Goal: Feedback & Contribution: Leave review/rating

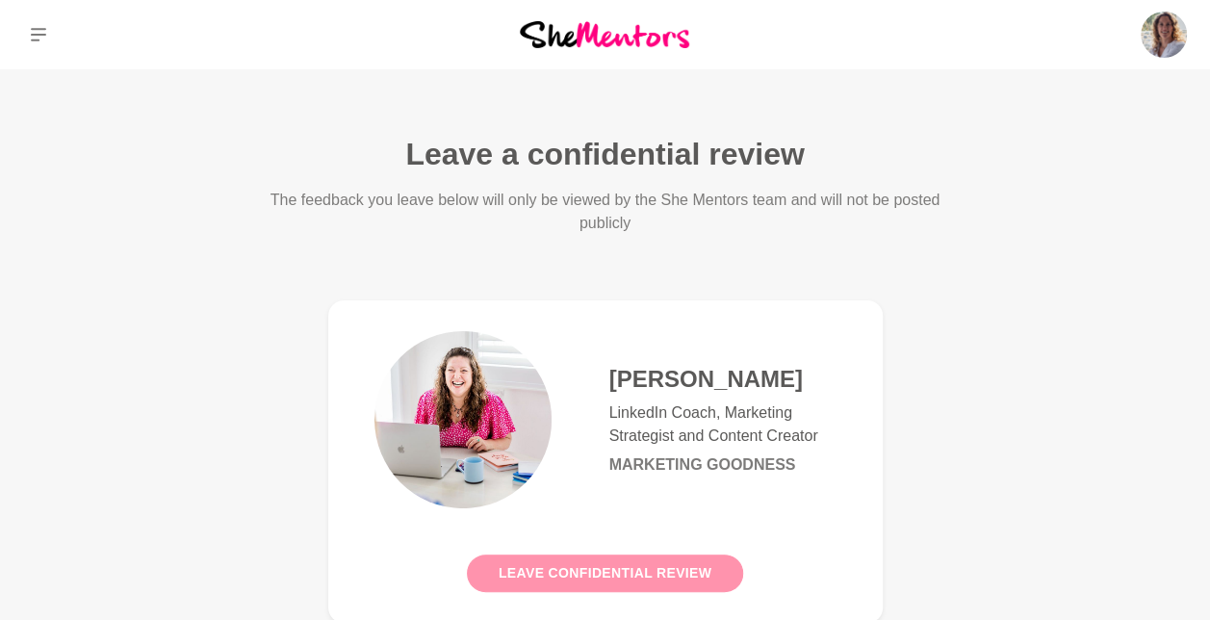
click at [604, 565] on button "Leave confidential review" at bounding box center [605, 573] width 276 height 38
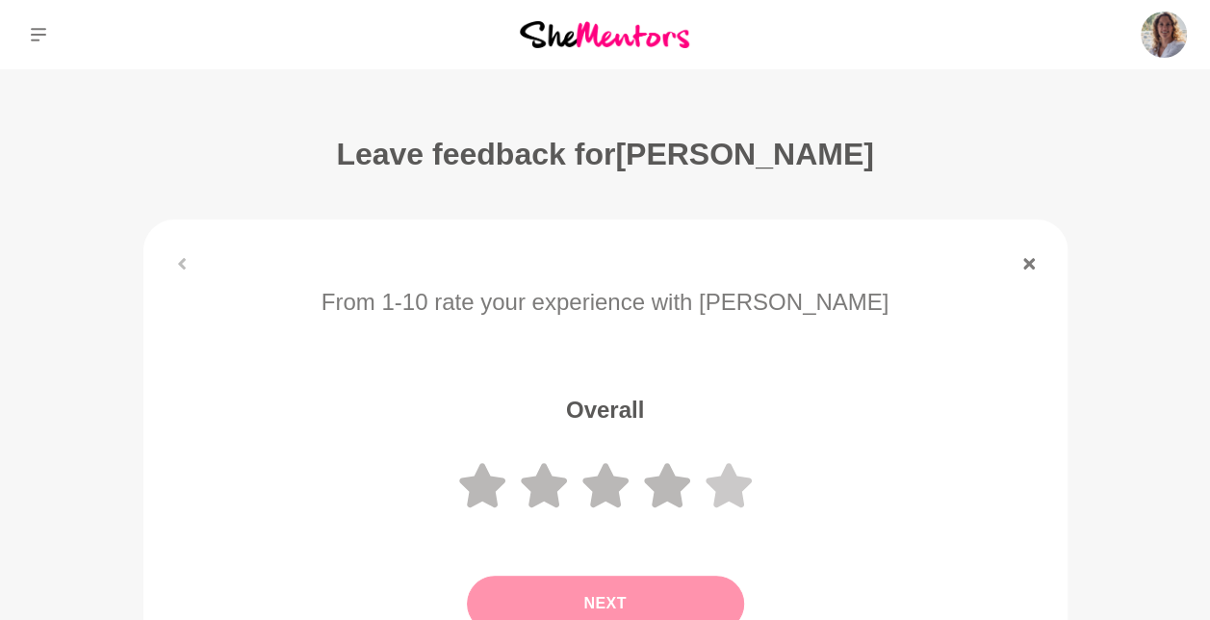
click at [733, 475] on icon at bounding box center [728, 485] width 46 height 44
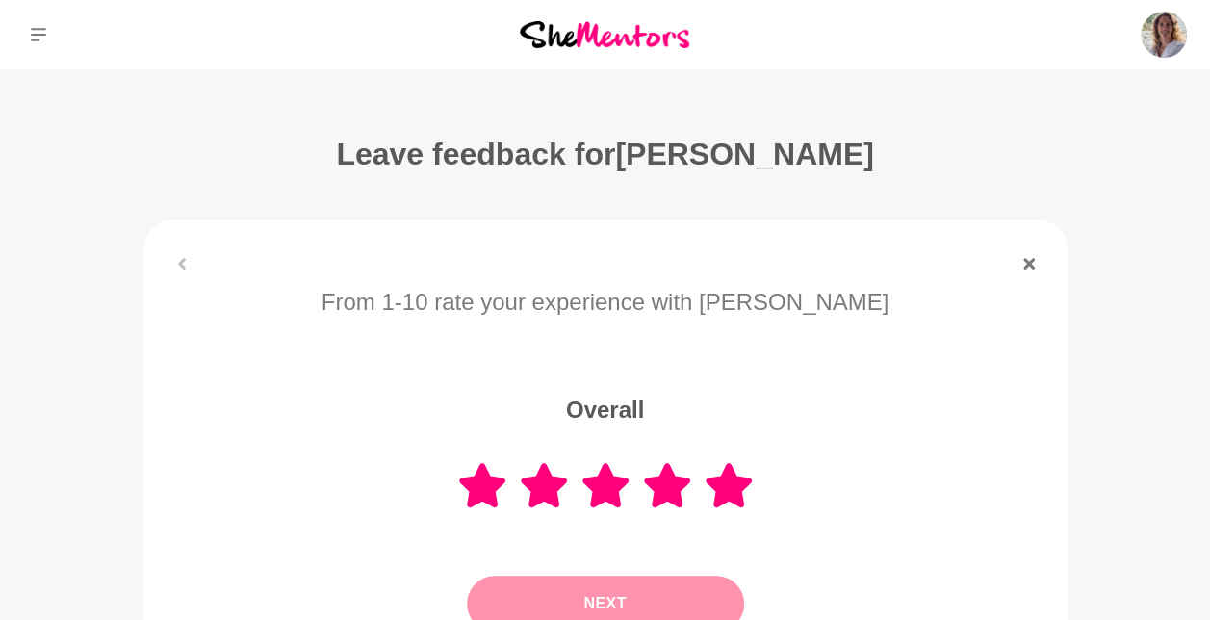
click at [526, 604] on button "Next" at bounding box center [605, 603] width 277 height 56
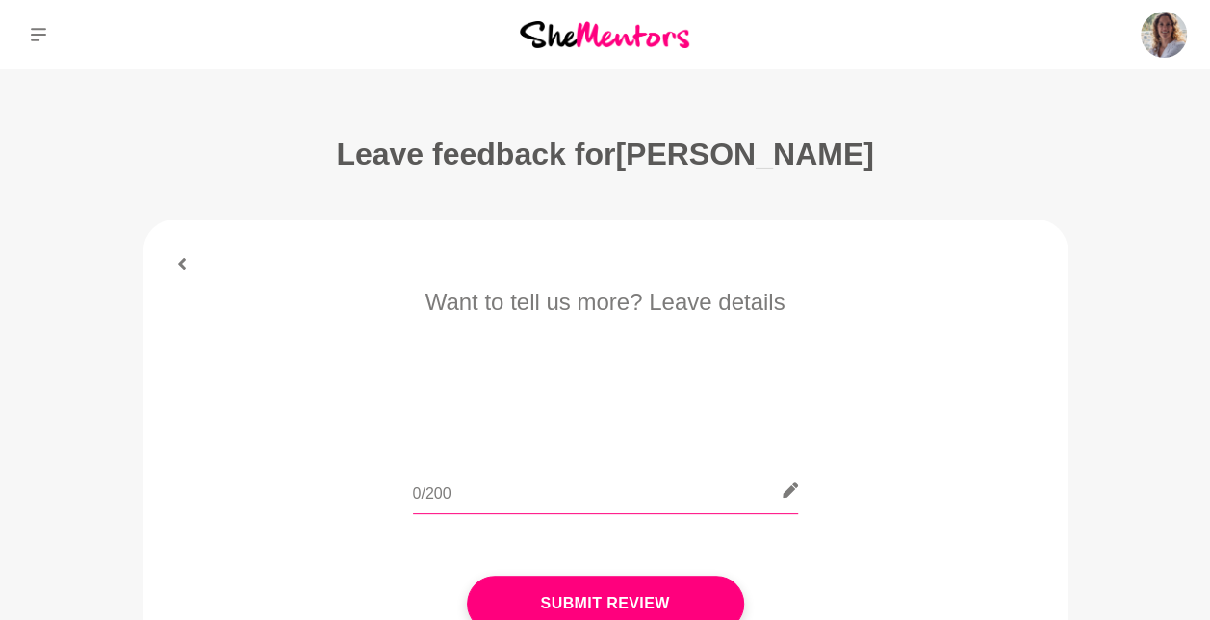
click at [522, 488] on input "text" at bounding box center [605, 490] width 385 height 47
click at [758, 493] on input "She was just awesome! The session was fun and I learned" at bounding box center [605, 490] width 385 height 47
click at [778, 491] on input "She was just awesome! The session was fun and I learned" at bounding box center [605, 490] width 385 height 47
click at [744, 497] on input "She was just awesome! The session was fun and I learned so much about linkedIn" at bounding box center [605, 490] width 385 height 47
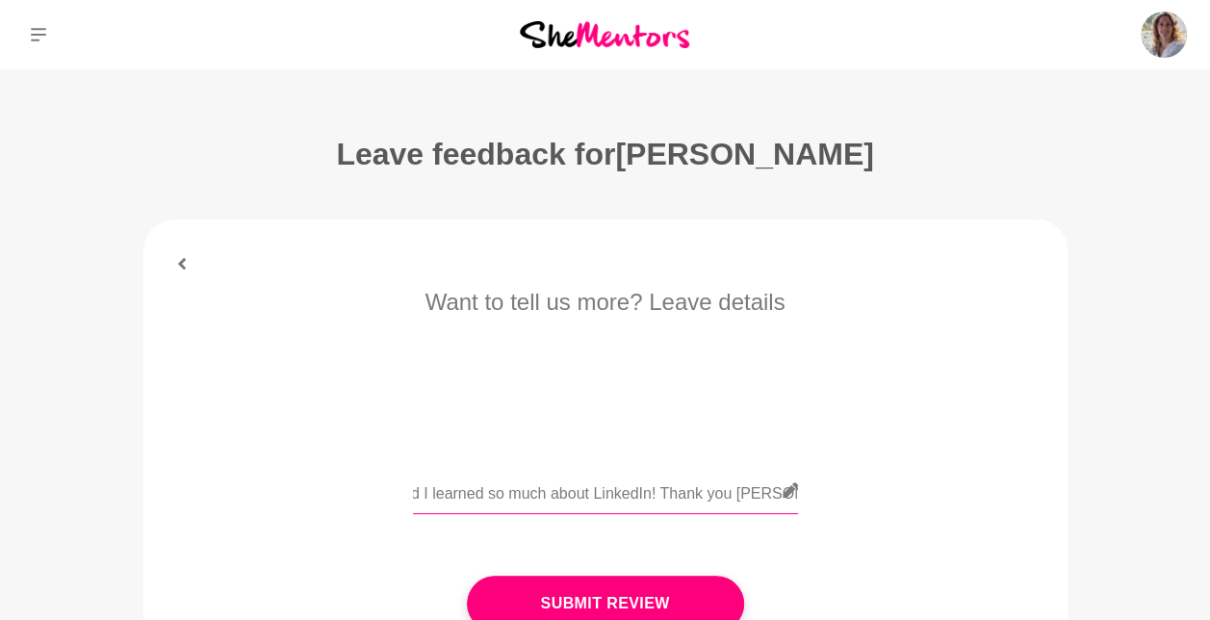
scroll to position [0, 333]
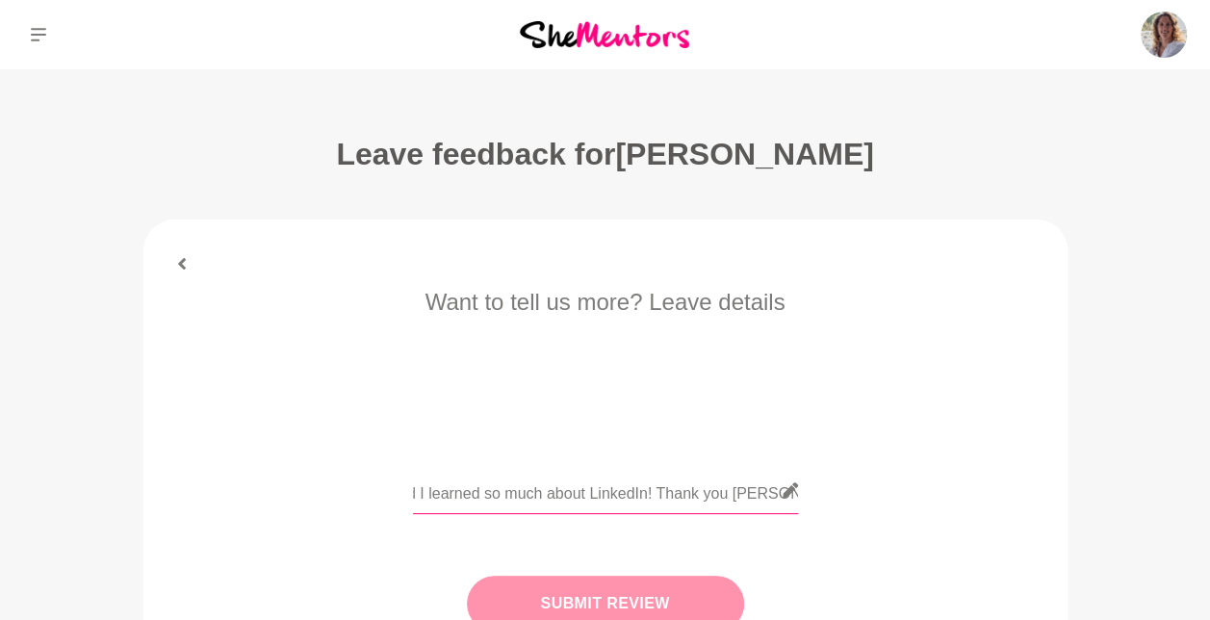
type input "She was just awesome! The session was fun and I learned so much about LinkedIn!…"
click at [668, 588] on button "Submit Review" at bounding box center [605, 603] width 277 height 56
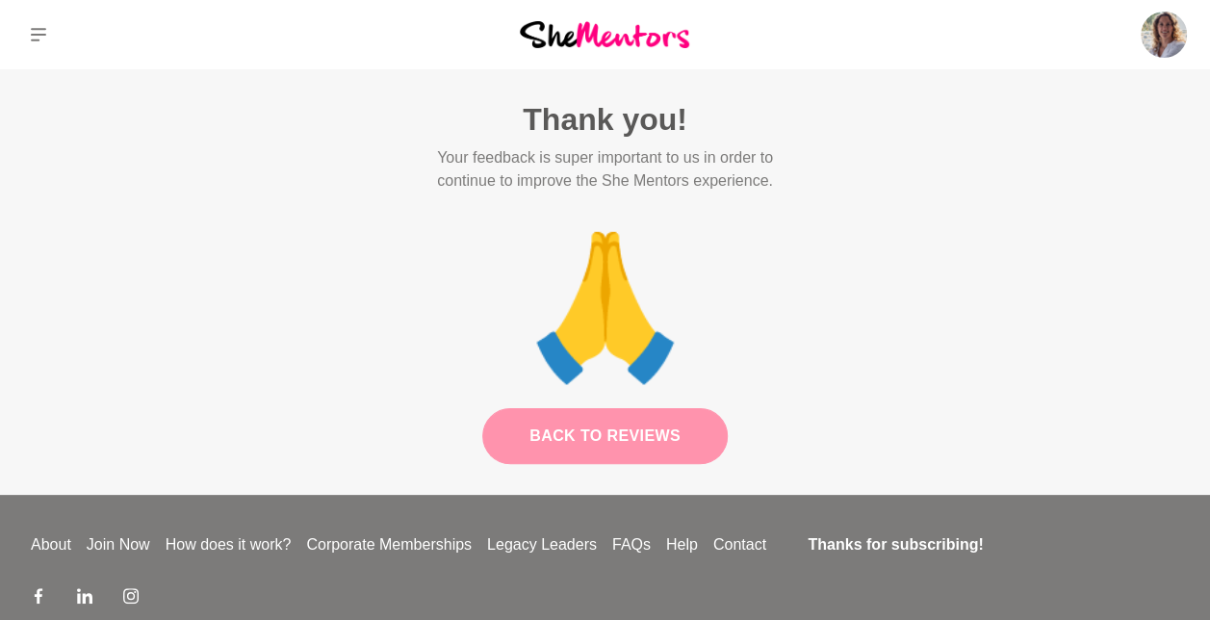
click at [560, 444] on link "Back to Reviews" at bounding box center [604, 436] width 245 height 56
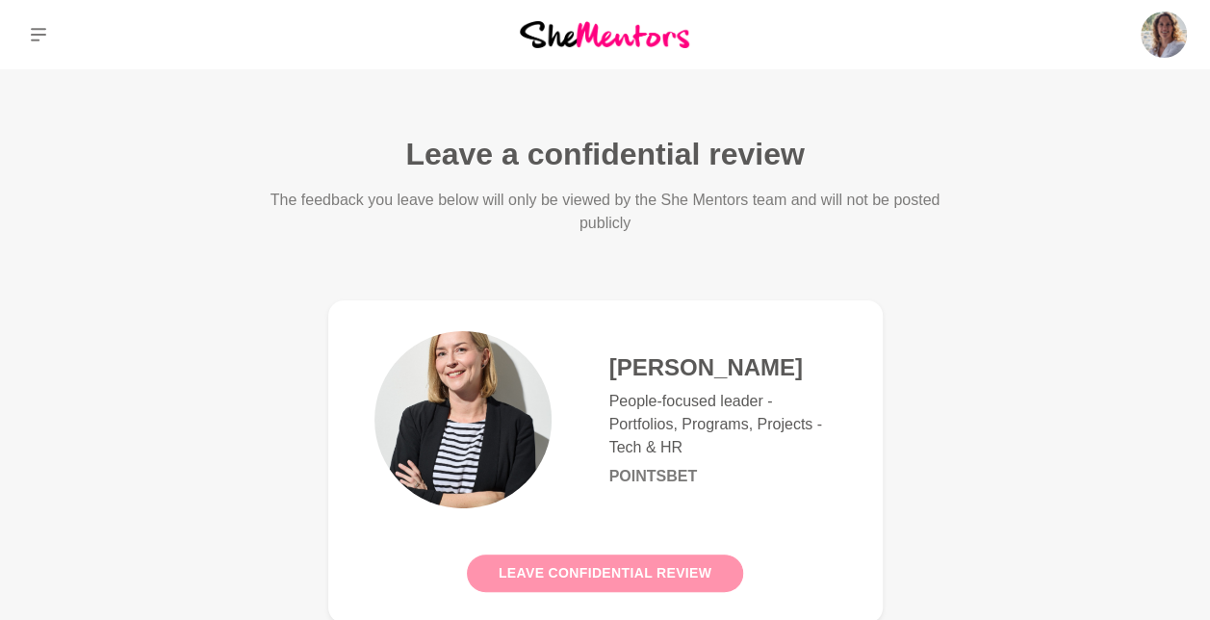
click at [516, 577] on button "Leave confidential review" at bounding box center [605, 573] width 276 height 38
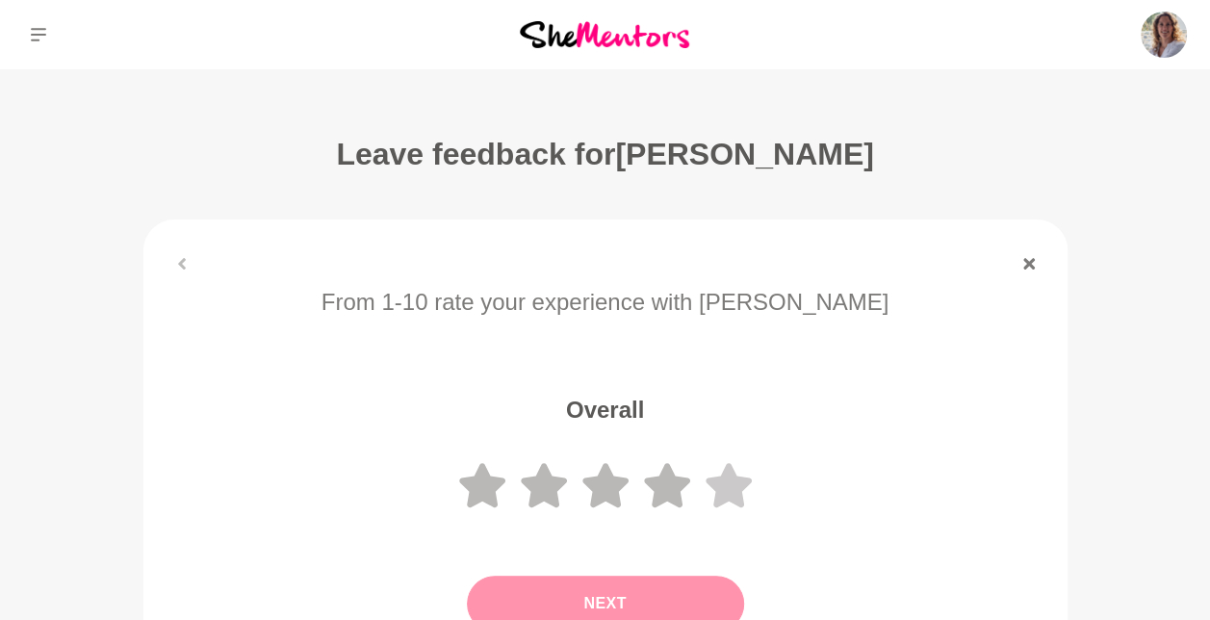
click at [742, 485] on icon at bounding box center [728, 485] width 46 height 44
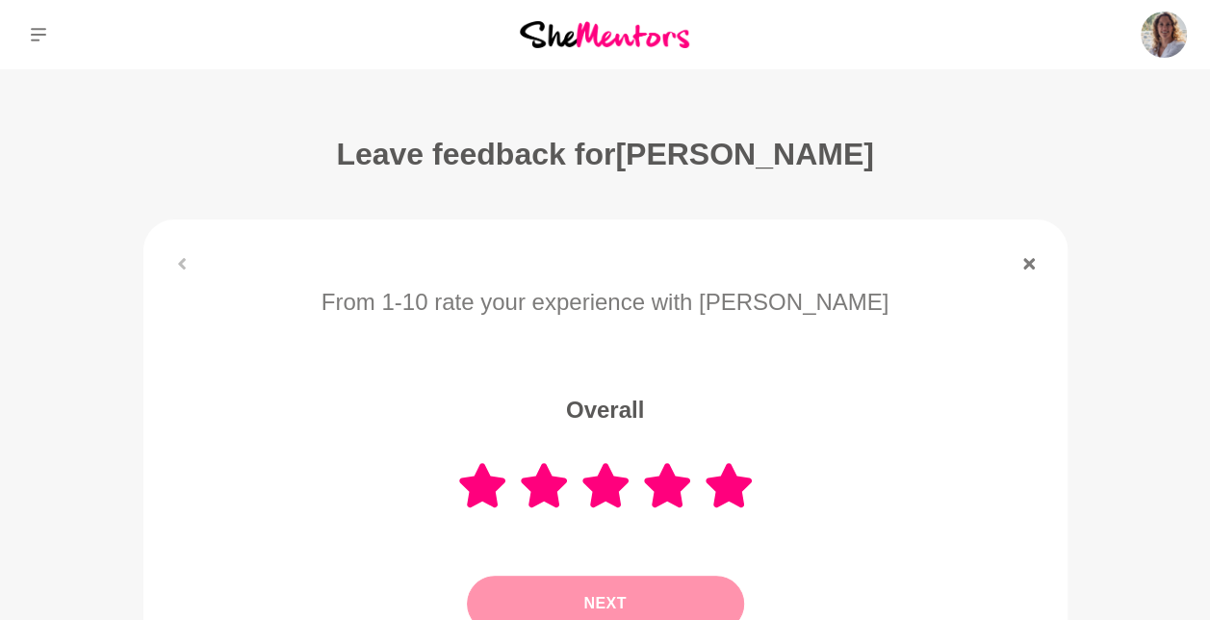
click at [650, 581] on button "Next" at bounding box center [605, 603] width 277 height 56
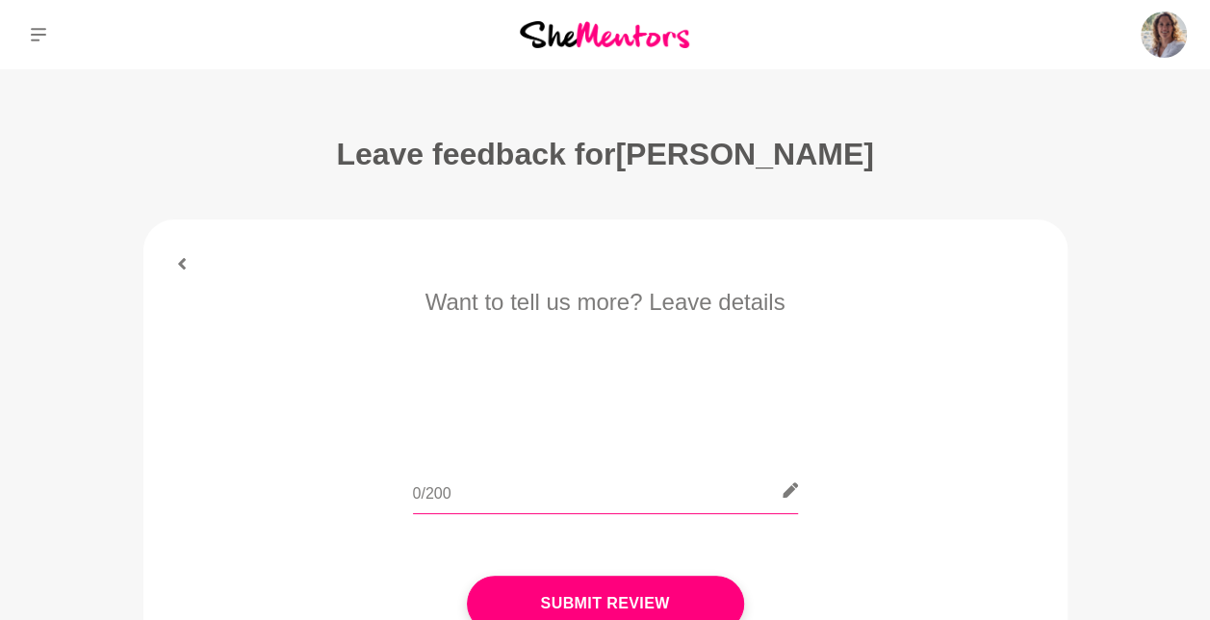
click at [554, 500] on input "text" at bounding box center [605, 490] width 385 height 47
click at [745, 495] on input "Amazing! She is so knowledgeable and gave me many great tips and new point of v…" at bounding box center [605, 490] width 385 height 47
click at [771, 498] on input "Amazing! She is so knowledgeable and gave me many great tips and new points of …" at bounding box center [605, 490] width 385 height 47
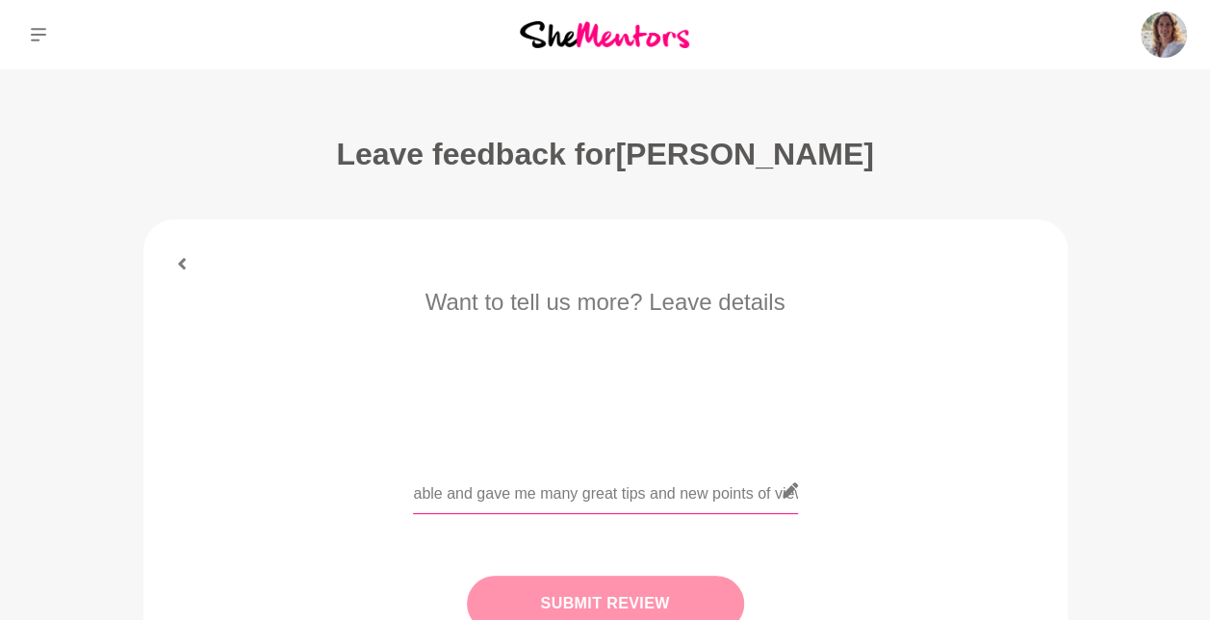
type input "Amazing! She is so knowledgeable and gave me many great tips and new points of …"
click at [656, 599] on button "Submit Review" at bounding box center [605, 603] width 277 height 56
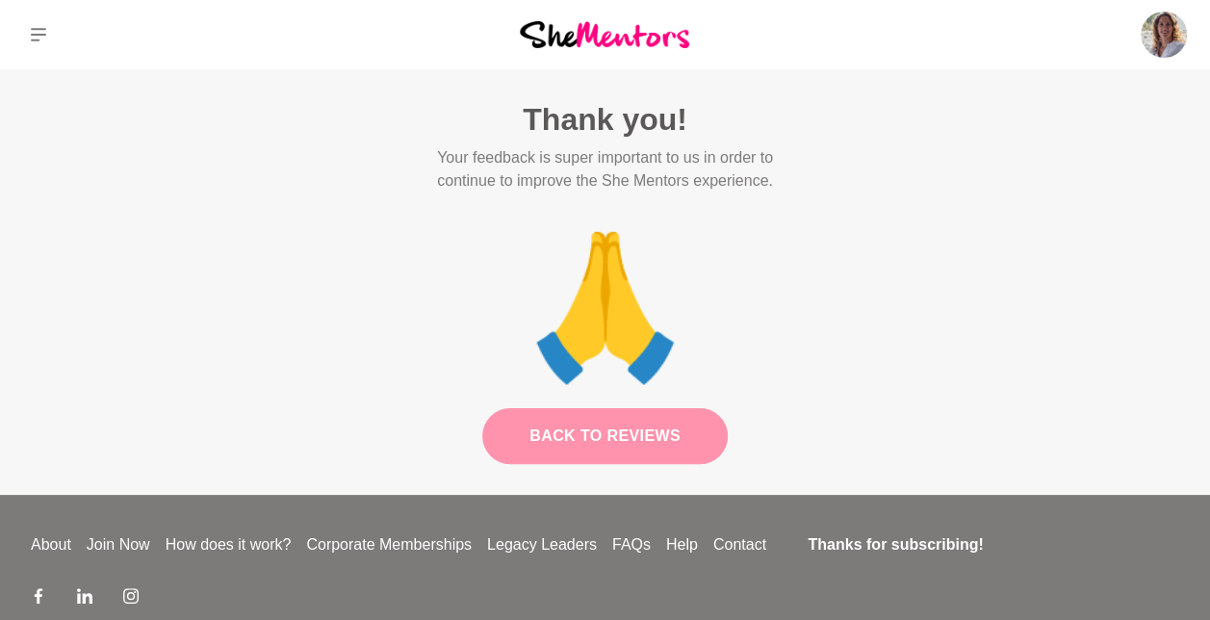
click at [652, 441] on link "Back to Reviews" at bounding box center [604, 436] width 245 height 56
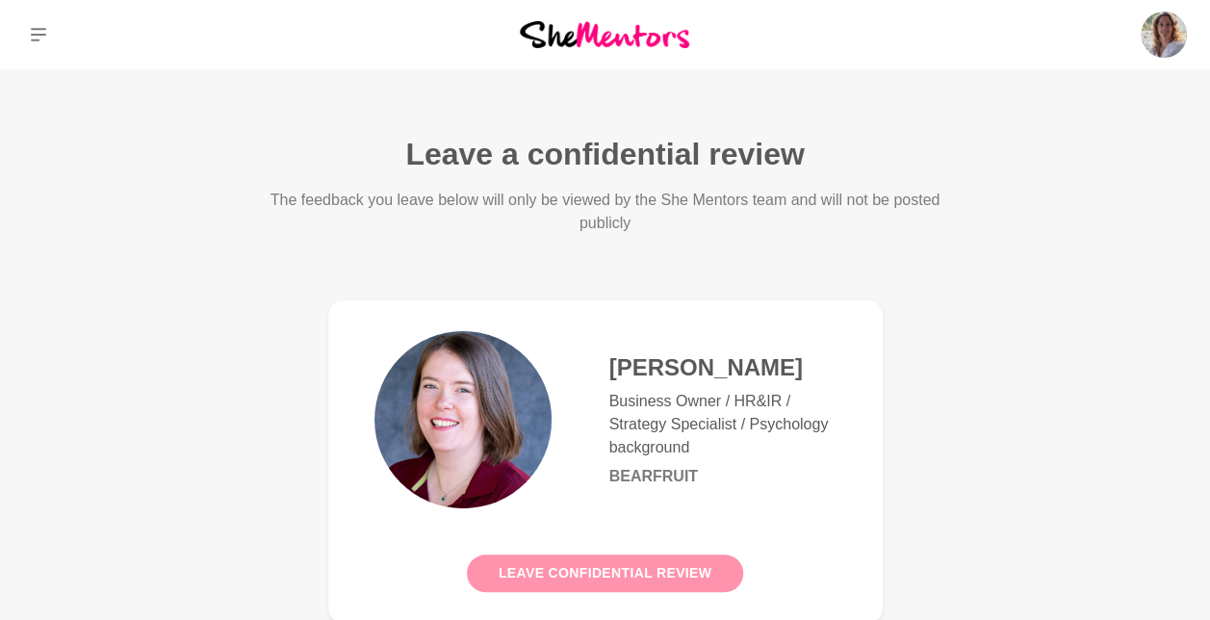
click at [582, 573] on button "Leave confidential review" at bounding box center [605, 573] width 276 height 38
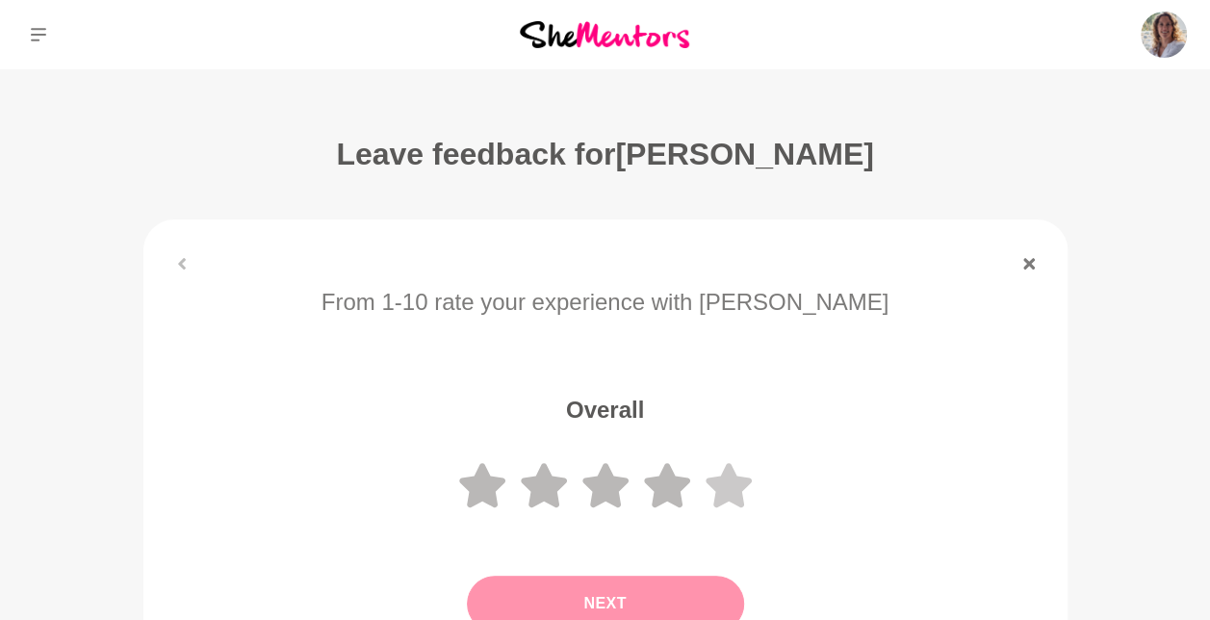
click at [745, 480] on icon at bounding box center [728, 485] width 46 height 44
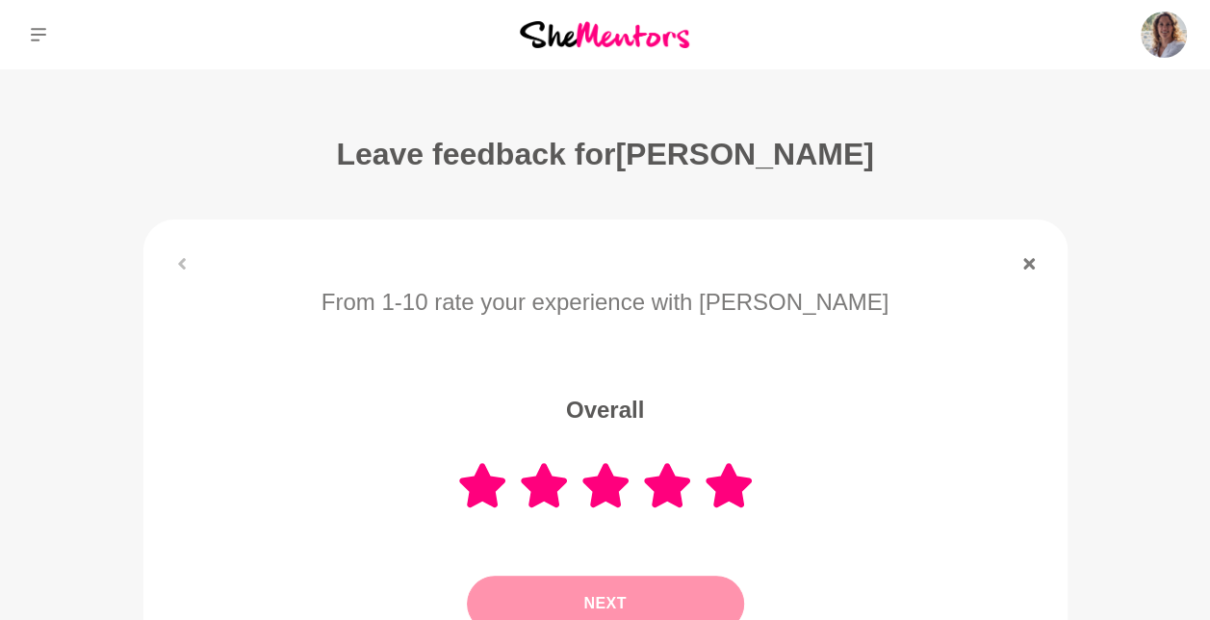
click at [628, 588] on button "Next" at bounding box center [605, 603] width 277 height 56
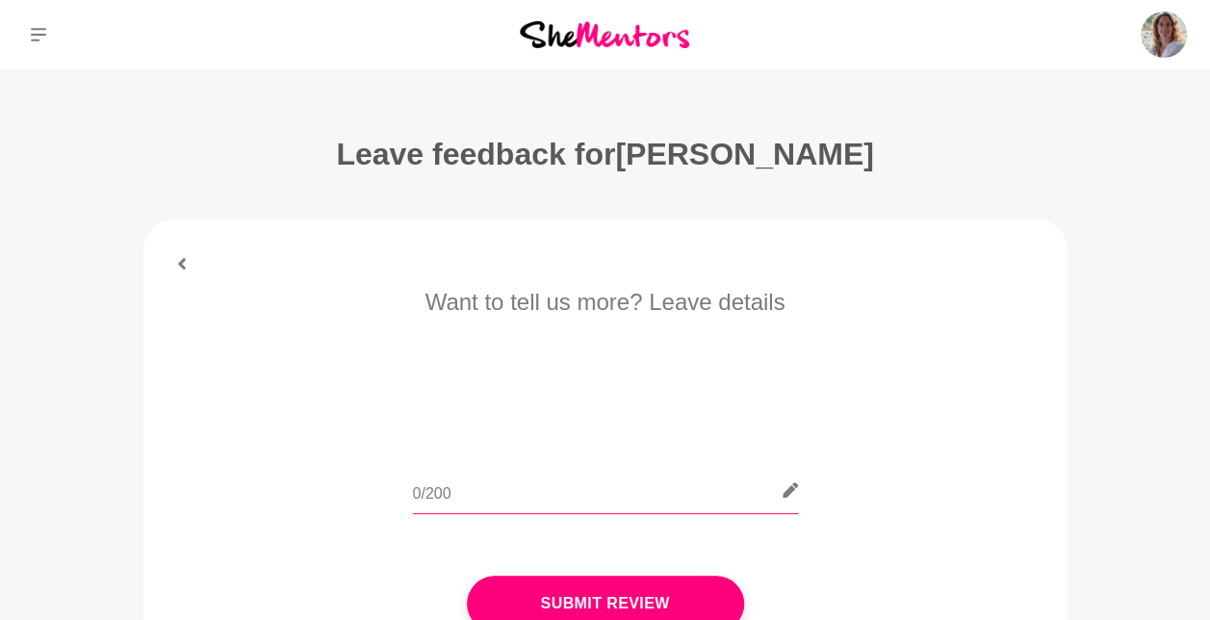
click at [510, 487] on input "text" at bounding box center [605, 490] width 385 height 47
drag, startPoint x: 772, startPoint y: 491, endPoint x: 834, endPoint y: 493, distance: 62.6
click at [834, 493] on div "I had the best time ever with [PERSON_NAME], I felt listen, supported and" at bounding box center [605, 502] width 870 height 70
click at [756, 498] on input "I had the best time ever with [PERSON_NAME], I felt listen, supported and" at bounding box center [605, 490] width 385 height 47
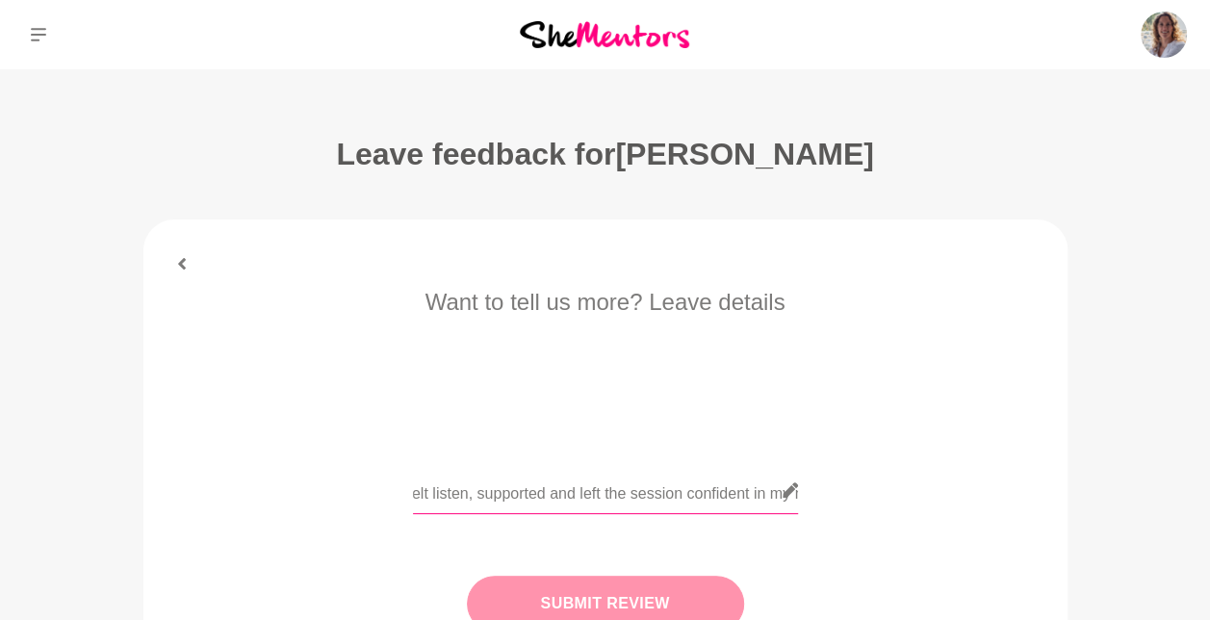
type input "I had the best time ever with [PERSON_NAME], I felt listen, supported and left …"
click at [677, 589] on button "Submit Review" at bounding box center [605, 603] width 277 height 56
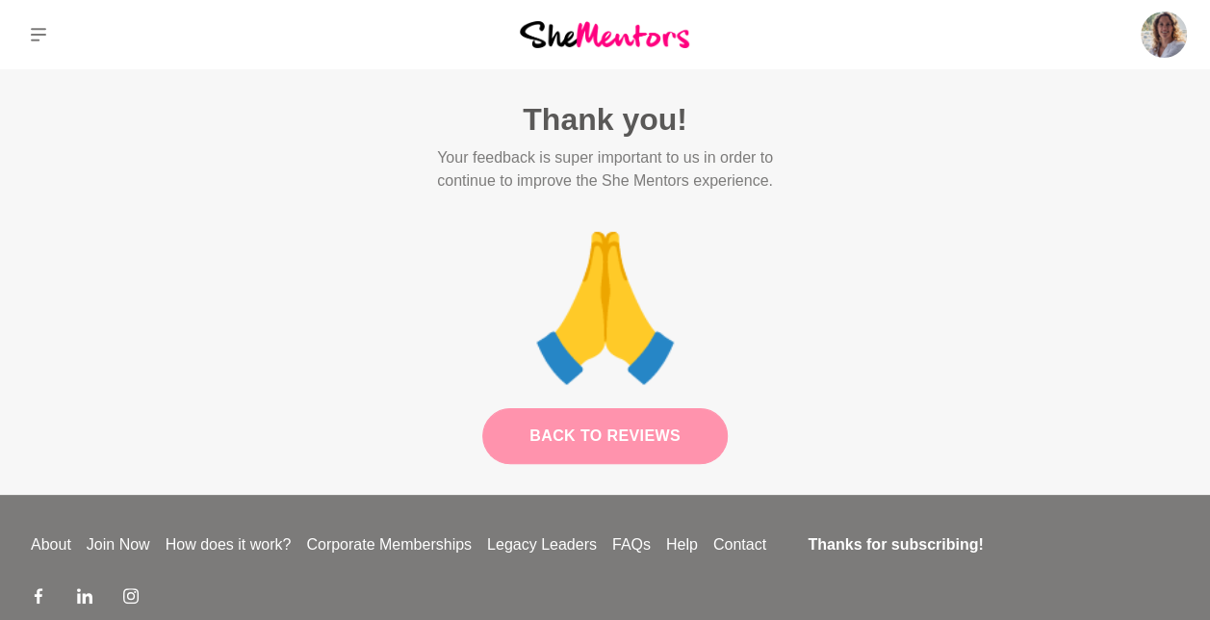
click at [623, 418] on link "Back to Reviews" at bounding box center [604, 436] width 245 height 56
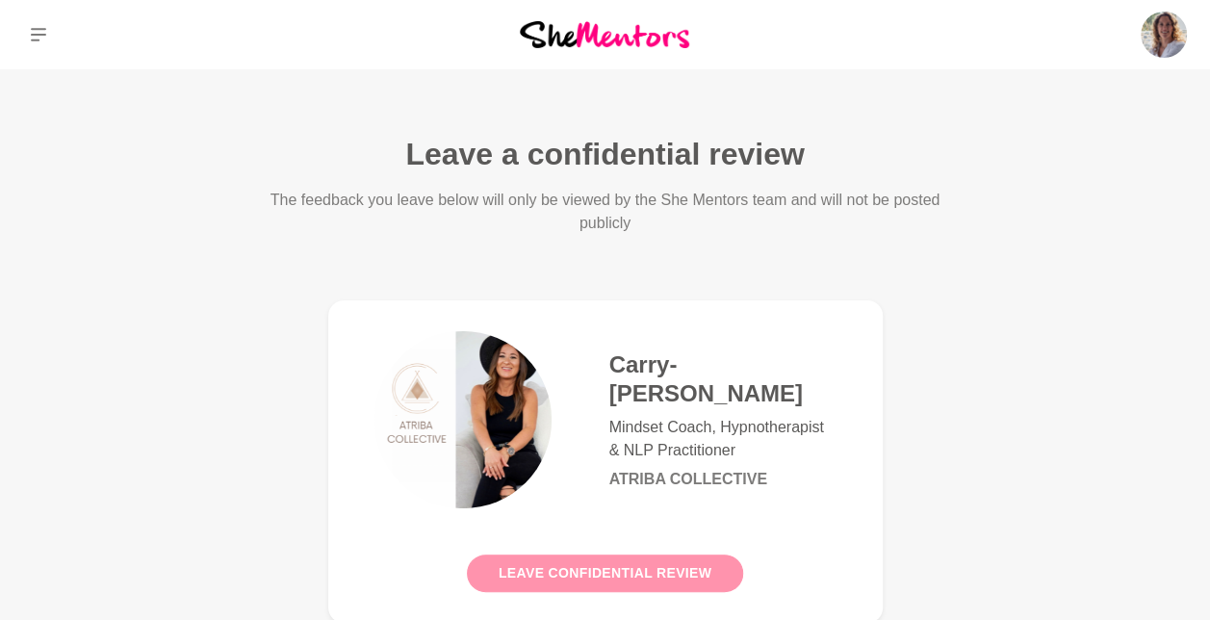
click at [647, 558] on button "Leave confidential review" at bounding box center [605, 573] width 276 height 38
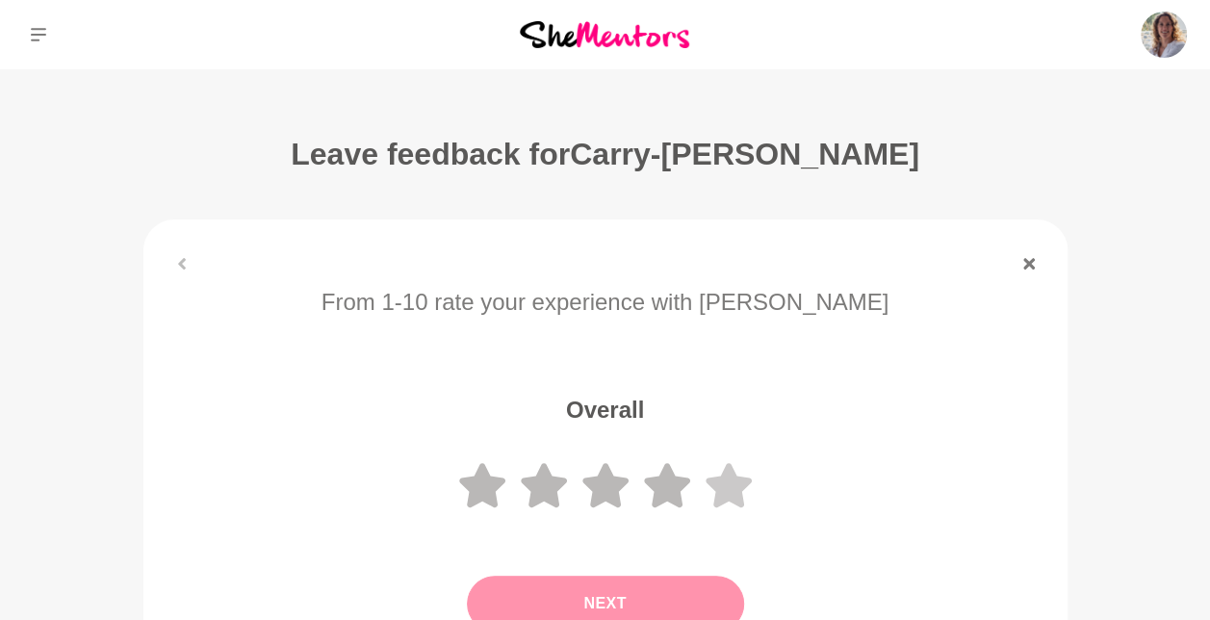
click at [724, 487] on icon at bounding box center [728, 485] width 46 height 44
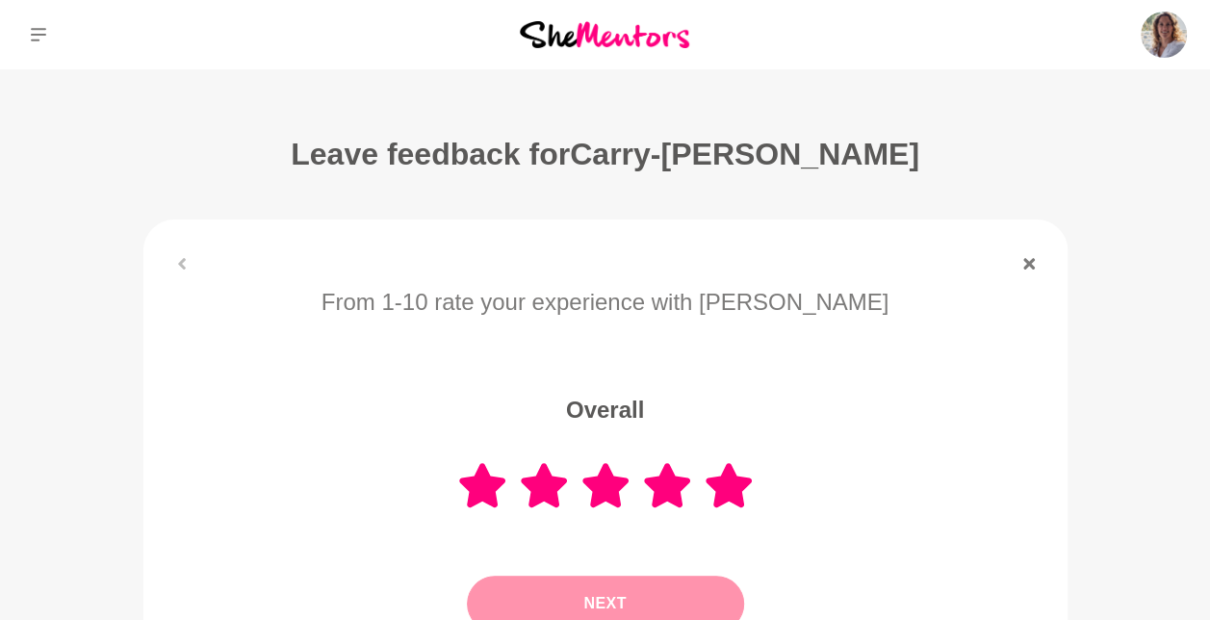
click at [632, 593] on button "Next" at bounding box center [605, 603] width 277 height 56
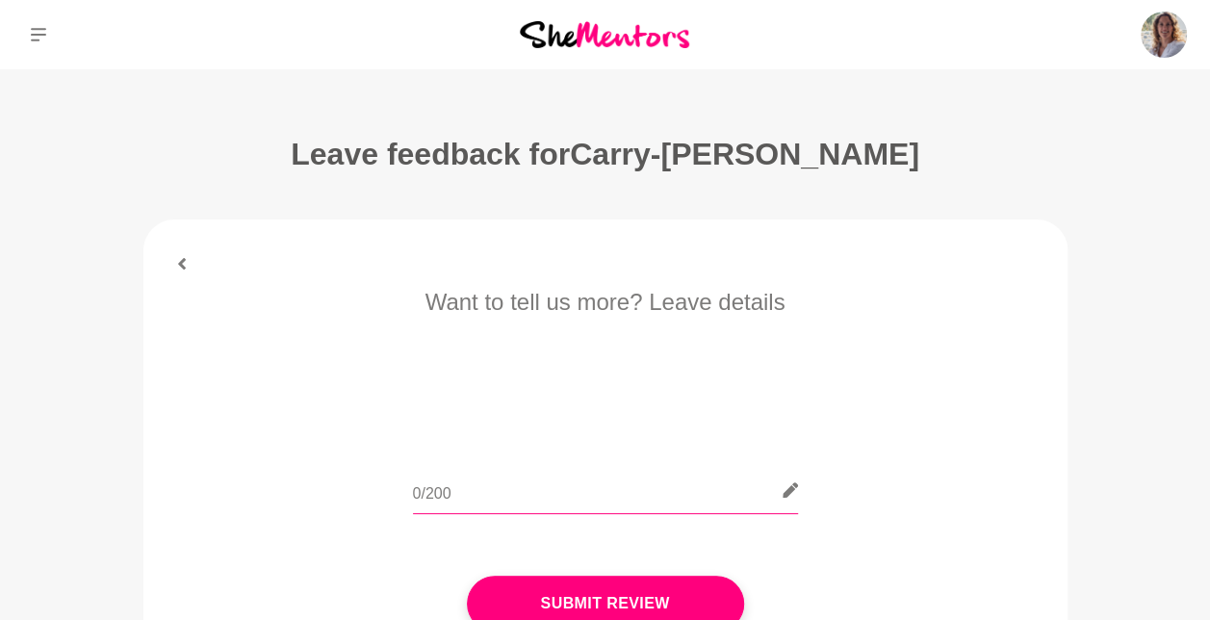
click at [512, 487] on input "text" at bounding box center [605, 490] width 385 height 47
click at [594, 489] on input "She was amazing and" at bounding box center [605, 490] width 385 height 47
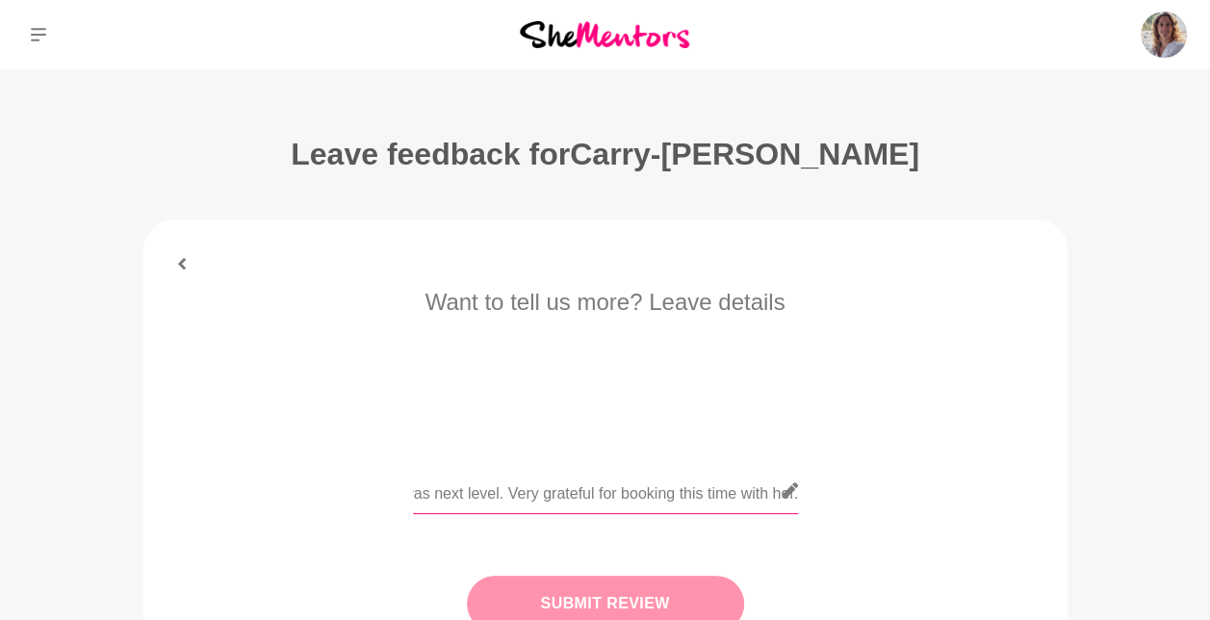
type input "She was amazing and the work she does on energetics was next level. Very gratef…"
click at [544, 599] on button "Submit Review" at bounding box center [605, 603] width 277 height 56
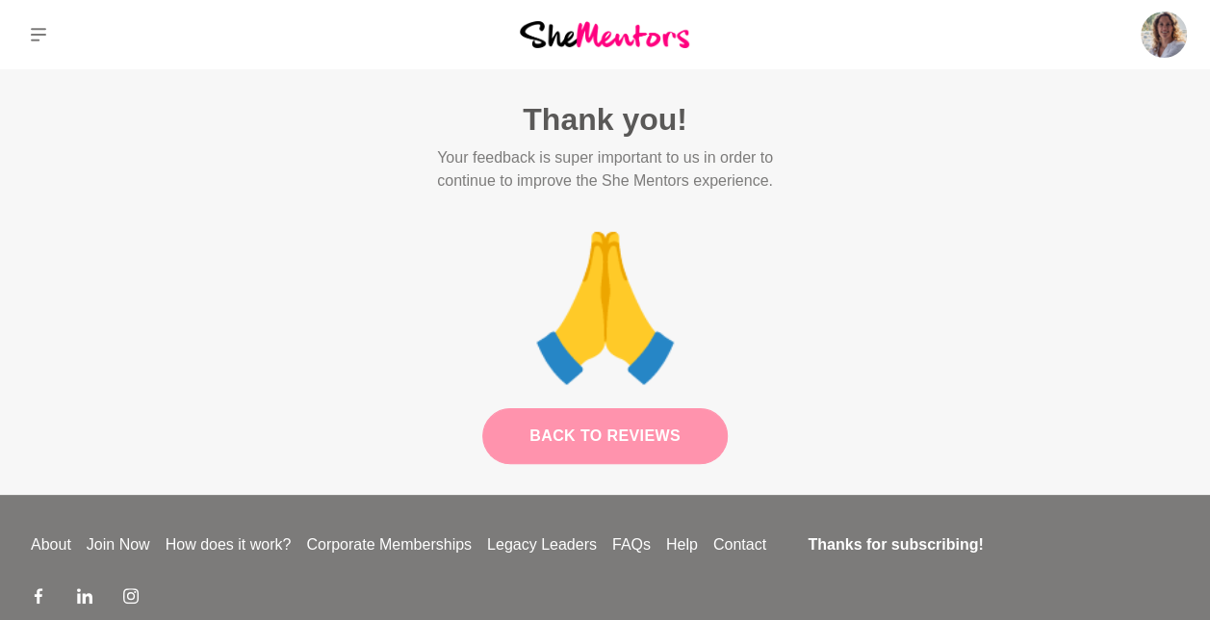
click at [580, 430] on link "Back to Reviews" at bounding box center [604, 436] width 245 height 56
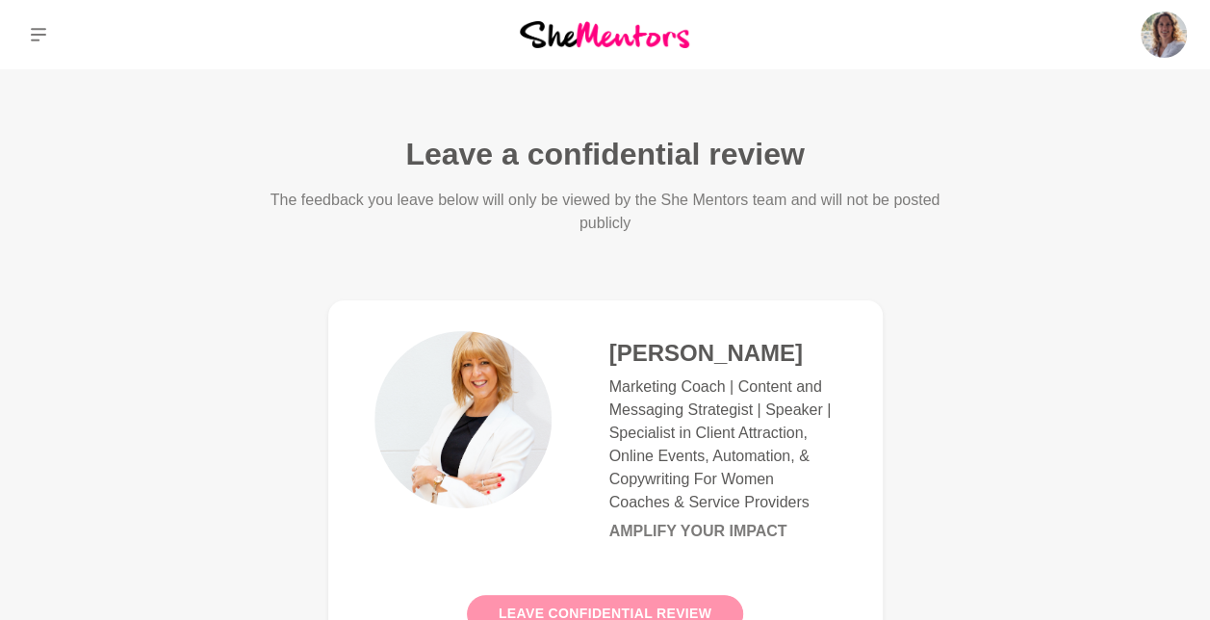
click at [570, 606] on button "Leave confidential review" at bounding box center [605, 614] width 276 height 38
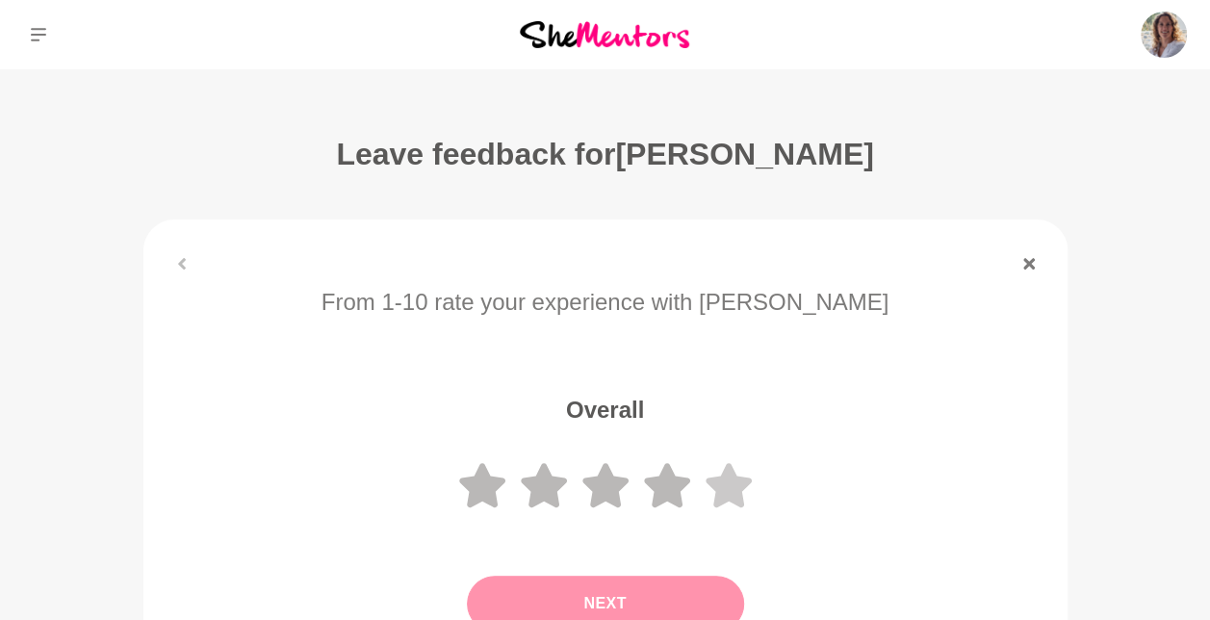
click at [738, 482] on icon at bounding box center [728, 485] width 46 height 44
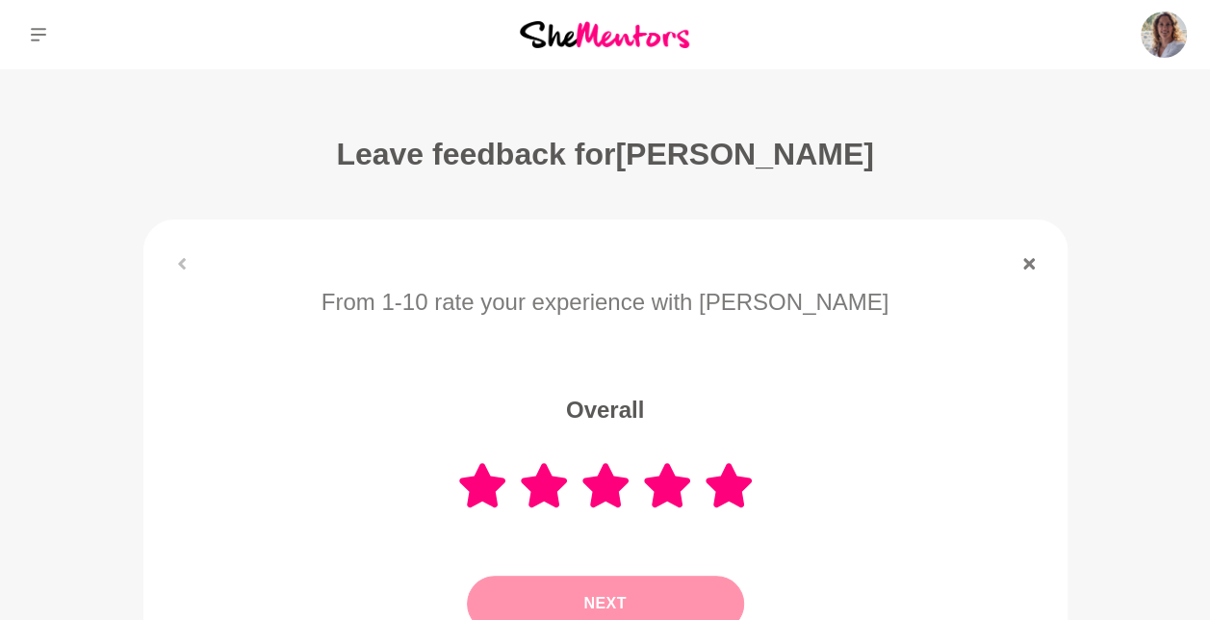
click at [645, 599] on button "Next" at bounding box center [605, 603] width 277 height 56
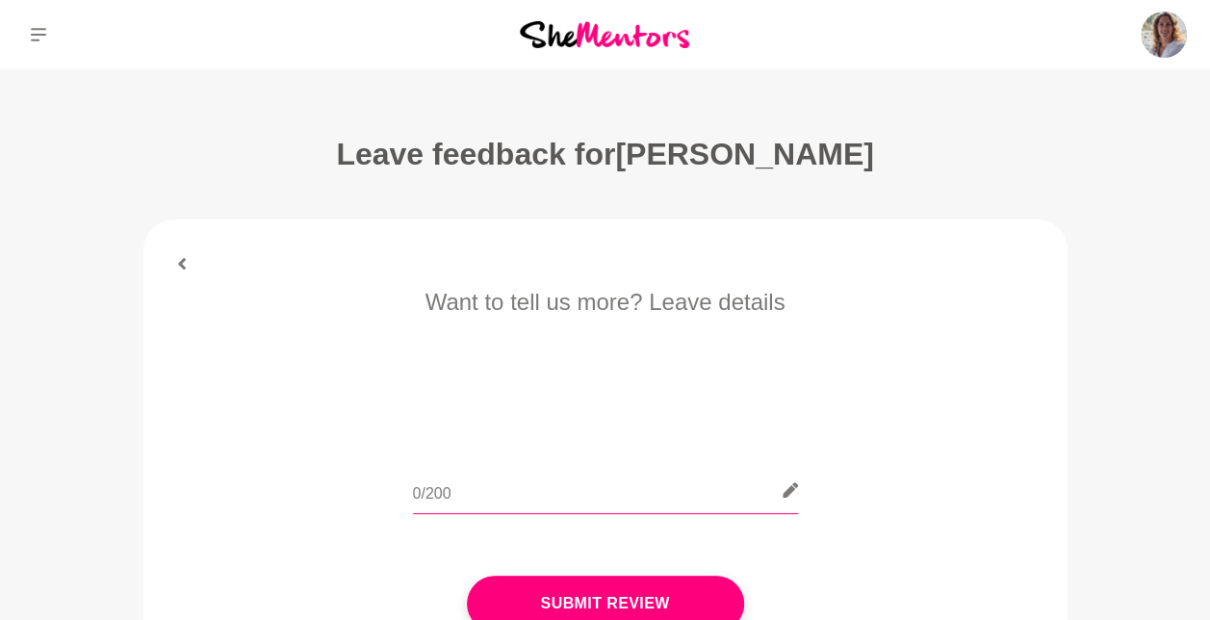
click at [562, 493] on input "text" at bounding box center [605, 490] width 385 height 47
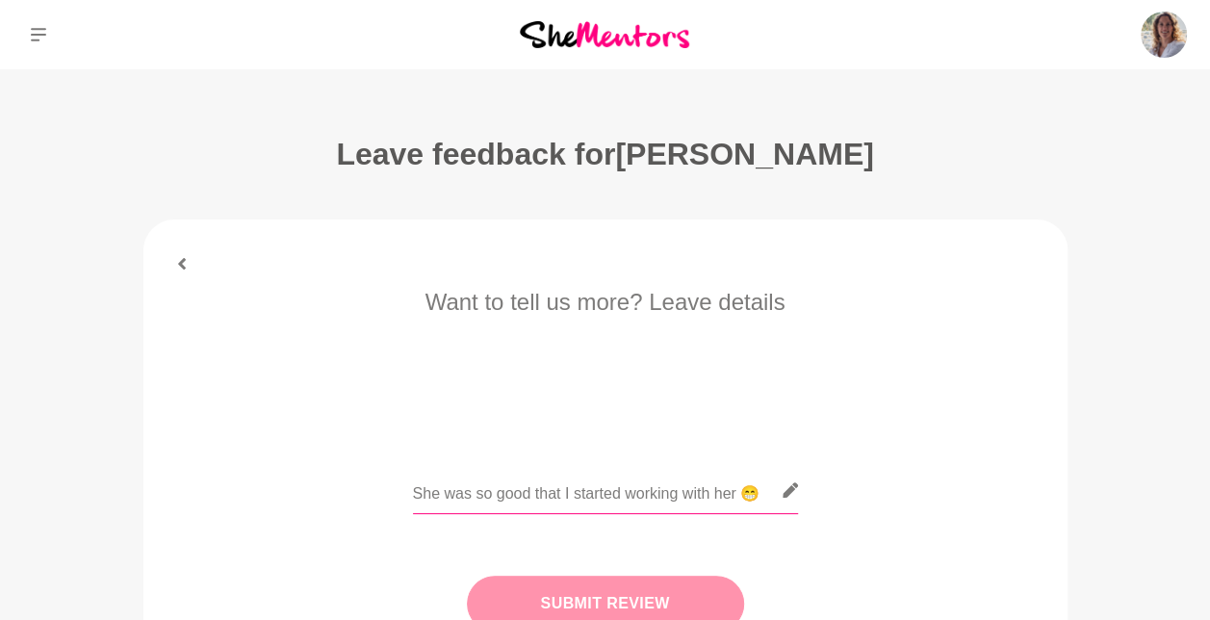
type input "She was so good that I started working with her 😁"
click at [608, 593] on button "Submit Review" at bounding box center [605, 603] width 277 height 56
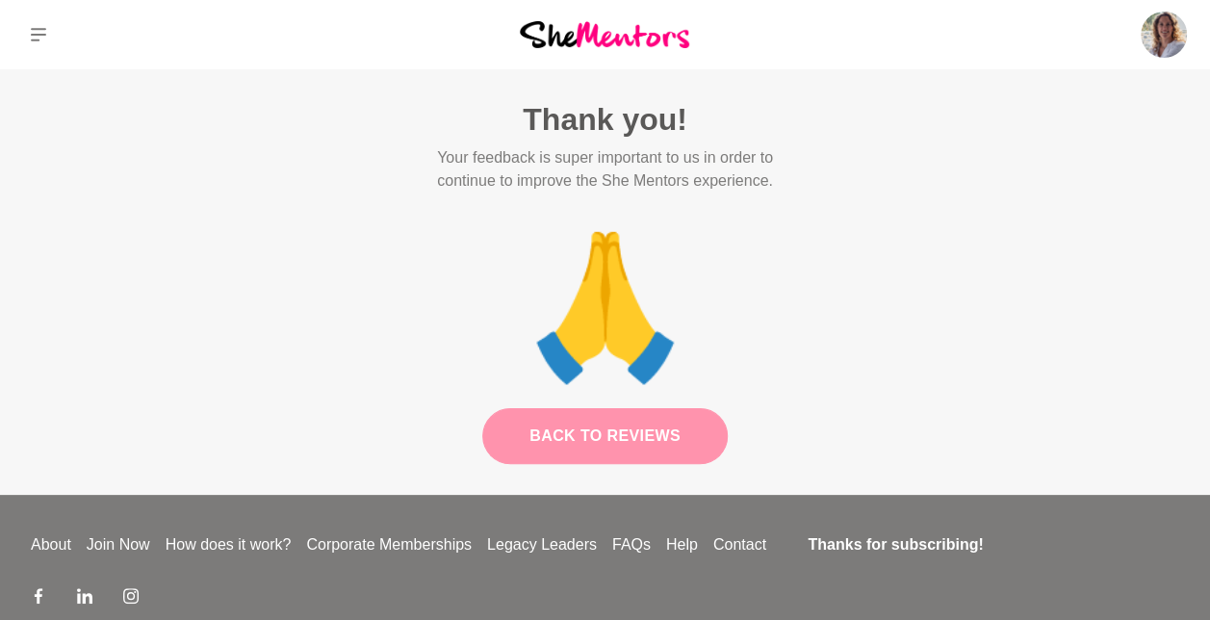
click at [650, 423] on link "Back to Reviews" at bounding box center [604, 436] width 245 height 56
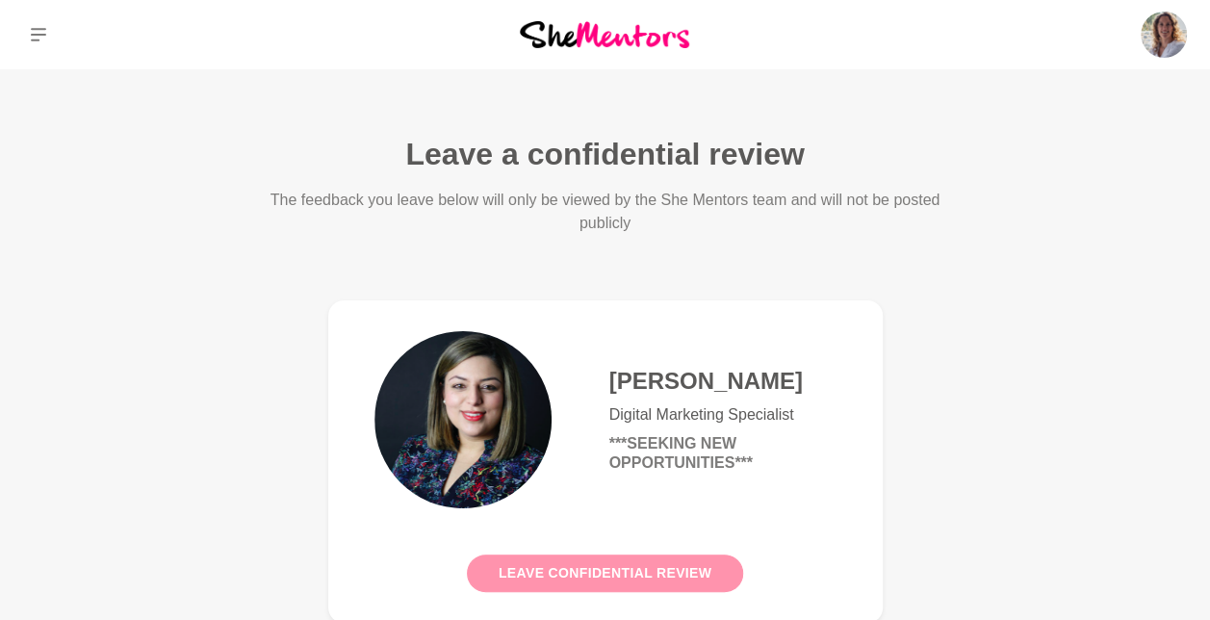
click at [554, 563] on button "Leave confidential review" at bounding box center [605, 573] width 276 height 38
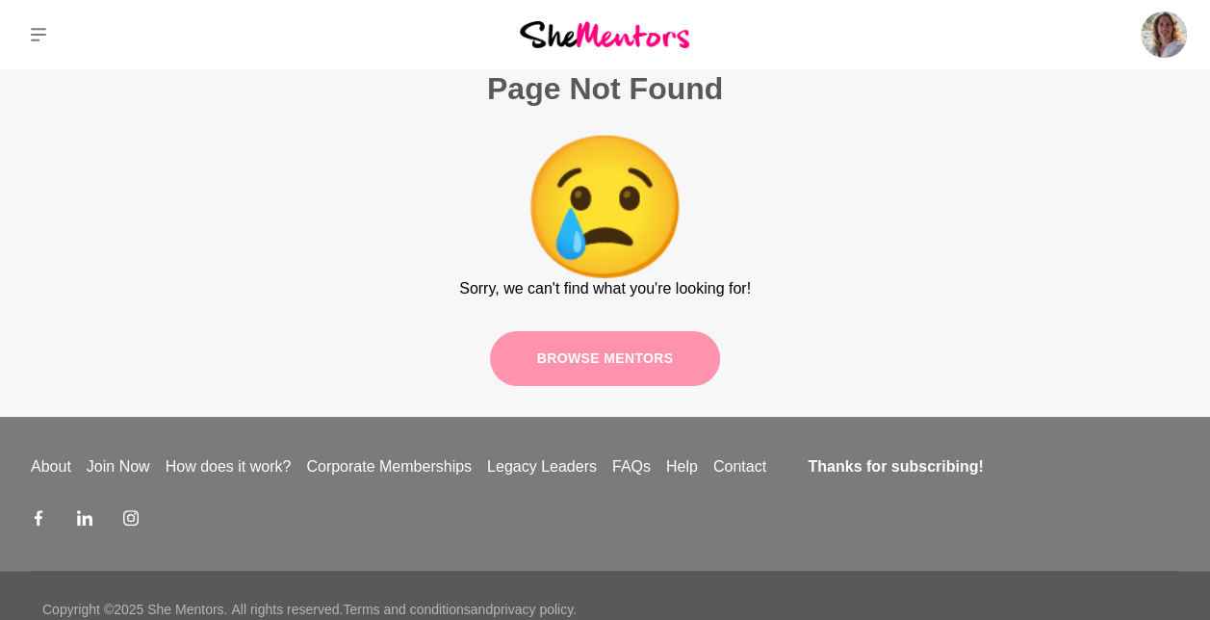
click at [654, 373] on link "Browse mentors" at bounding box center [605, 358] width 231 height 55
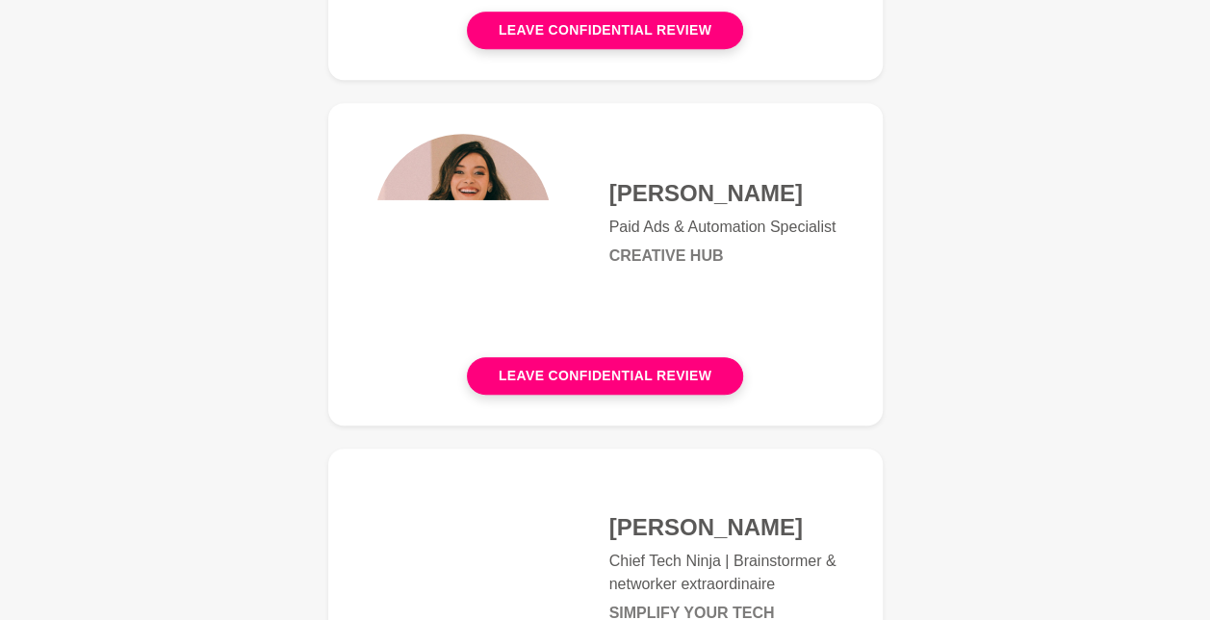
scroll to position [538, 0]
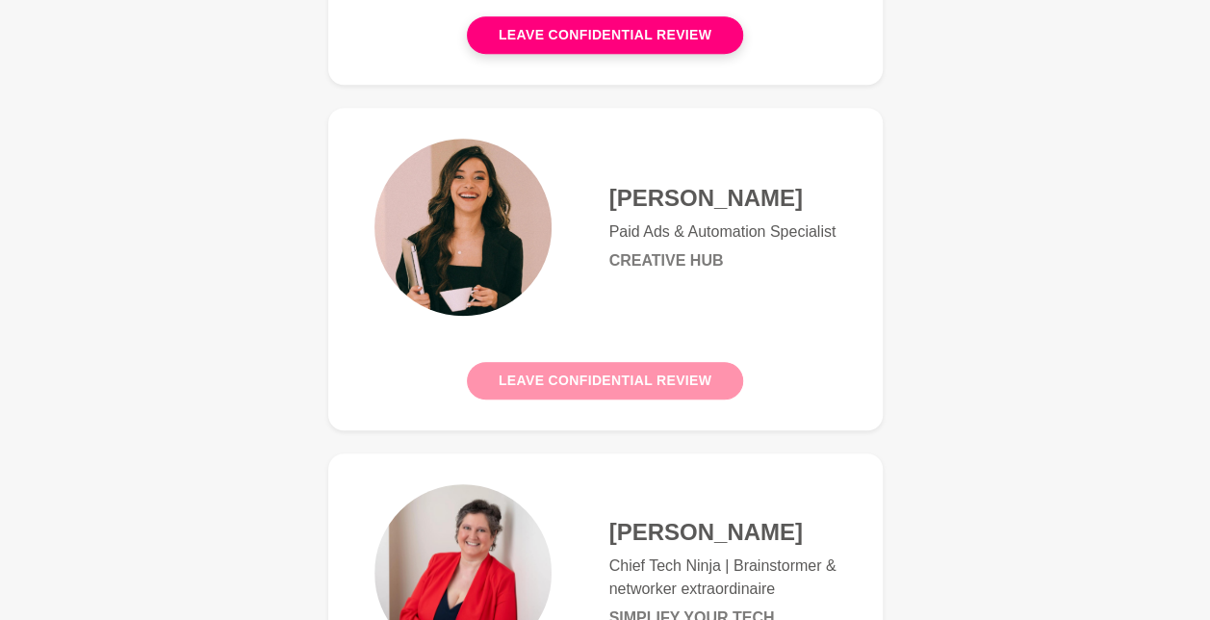
click at [659, 372] on button "Leave confidential review" at bounding box center [605, 381] width 276 height 38
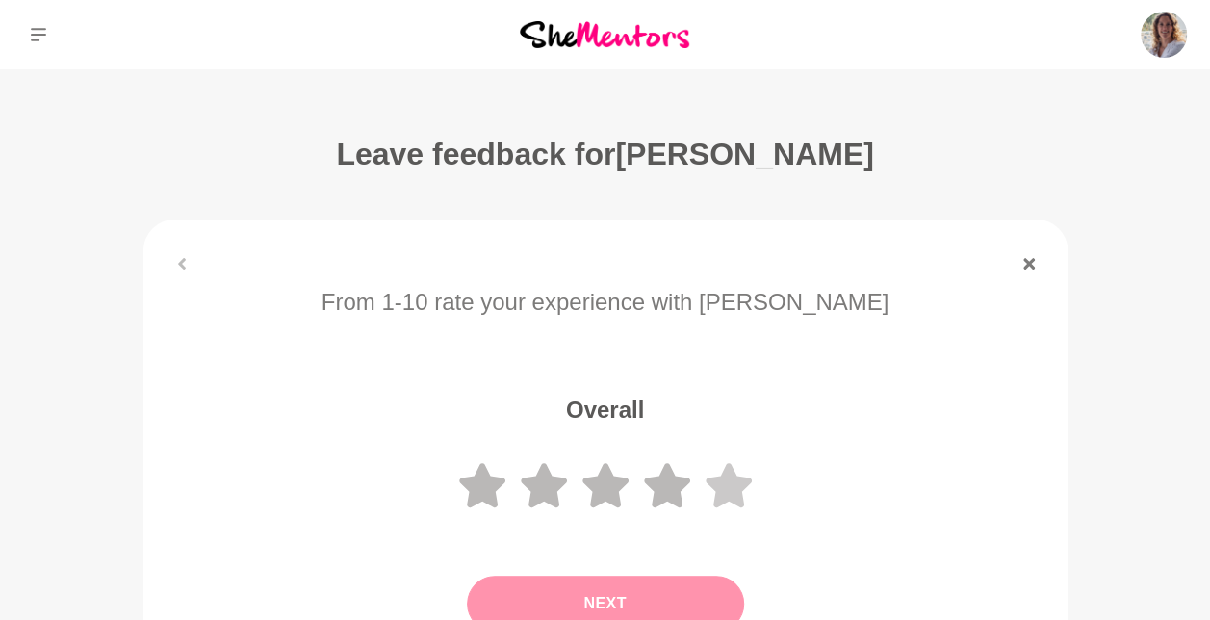
click at [727, 495] on icon at bounding box center [728, 485] width 46 height 44
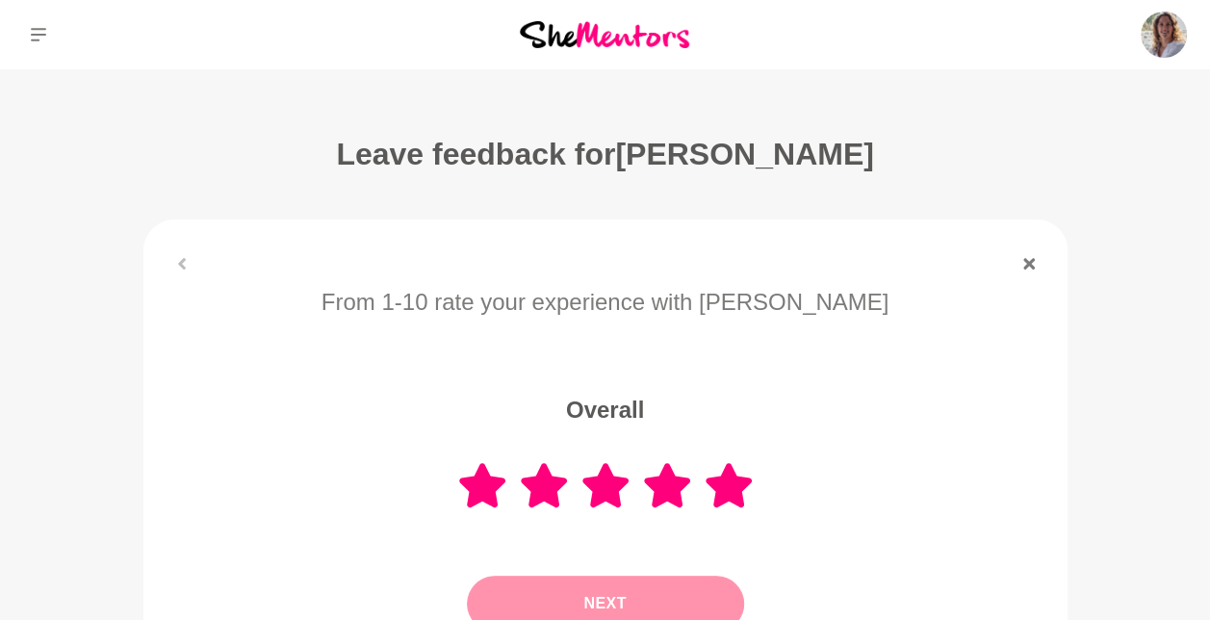
click at [660, 589] on button "Next" at bounding box center [605, 603] width 277 height 56
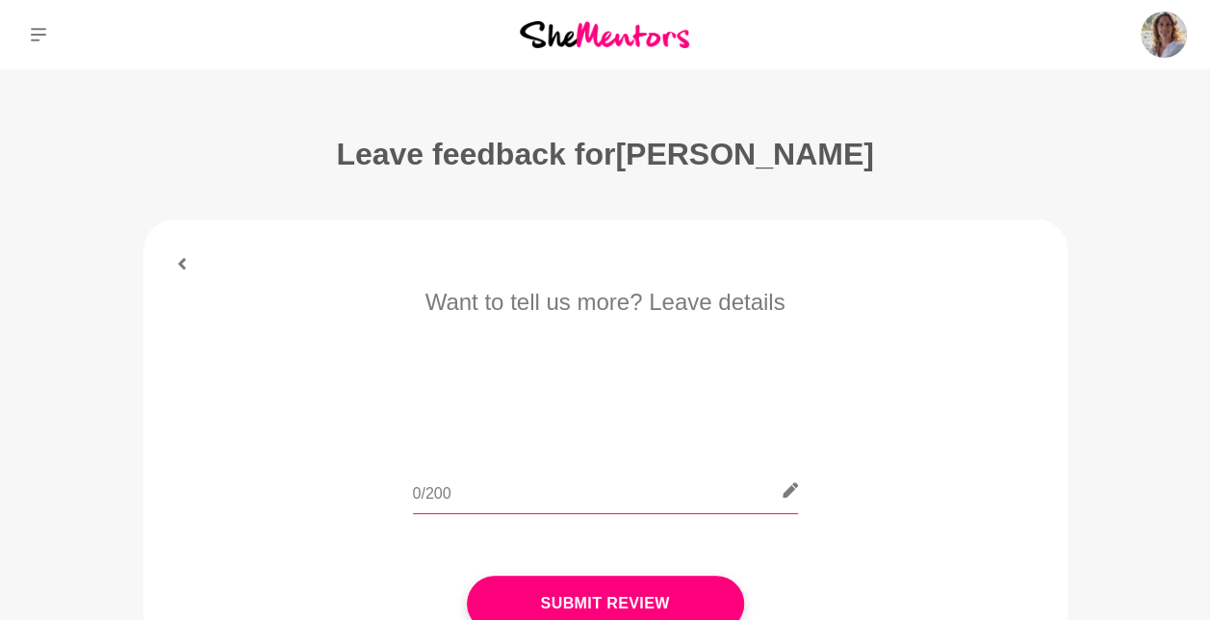
click at [574, 494] on input "text" at bounding box center [605, 490] width 385 height 47
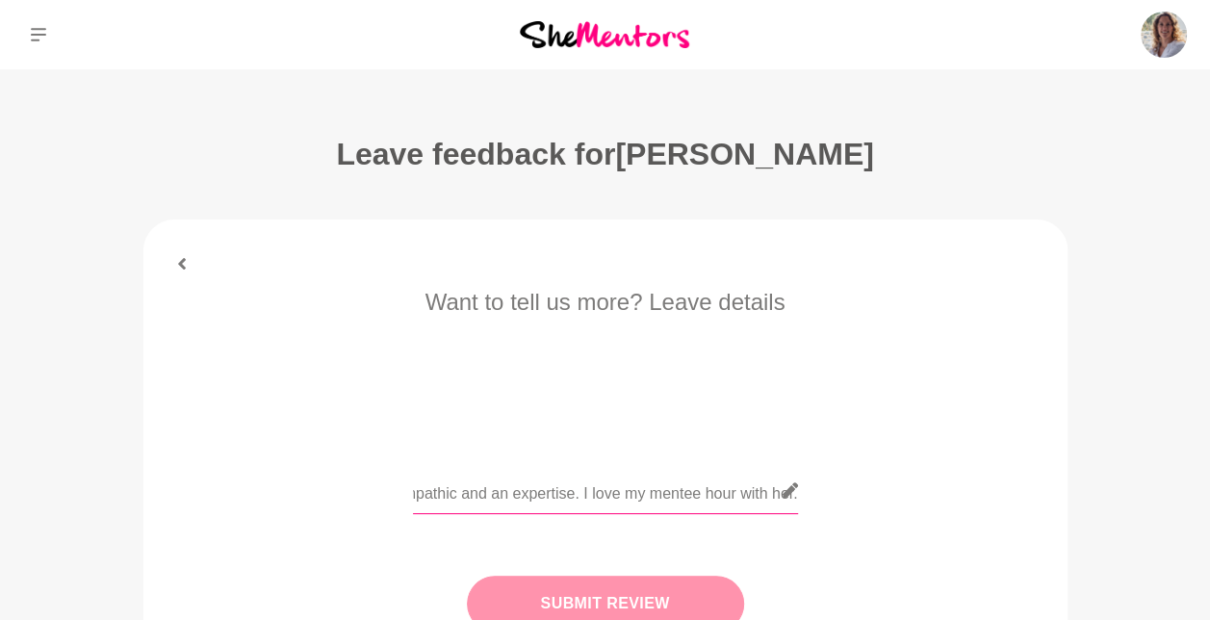
type input "Amazing tips about ads and she is empathic and an expertise. I love my mentee h…"
click at [612, 593] on button "Submit Review" at bounding box center [605, 603] width 277 height 56
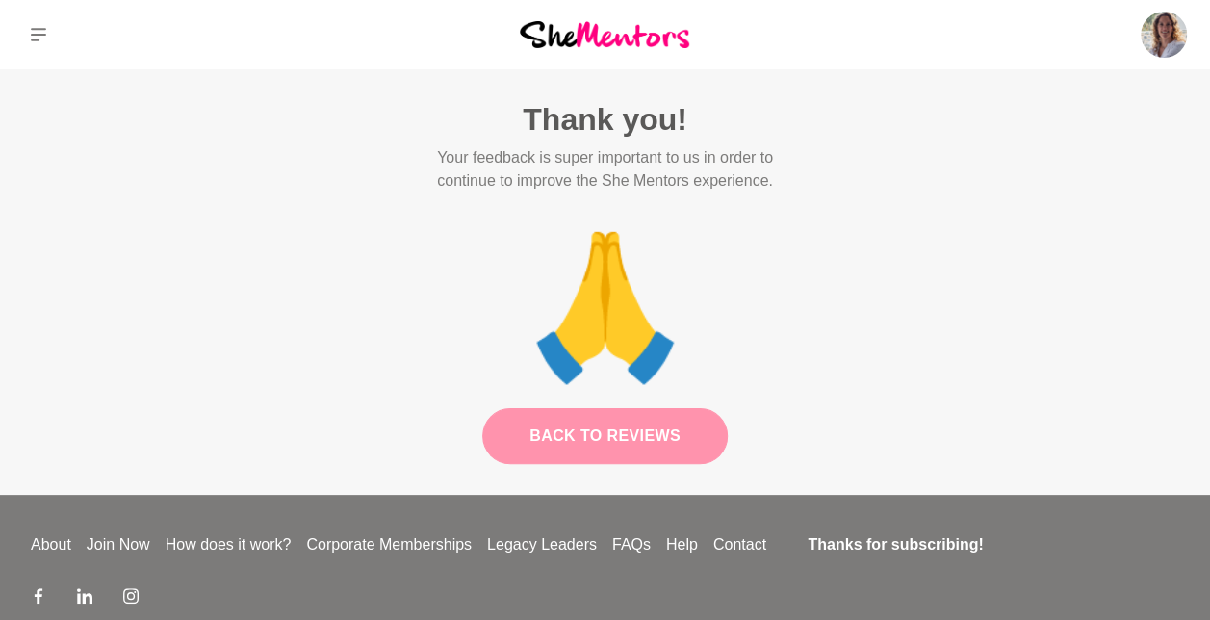
click at [646, 449] on link "Back to Reviews" at bounding box center [604, 436] width 245 height 56
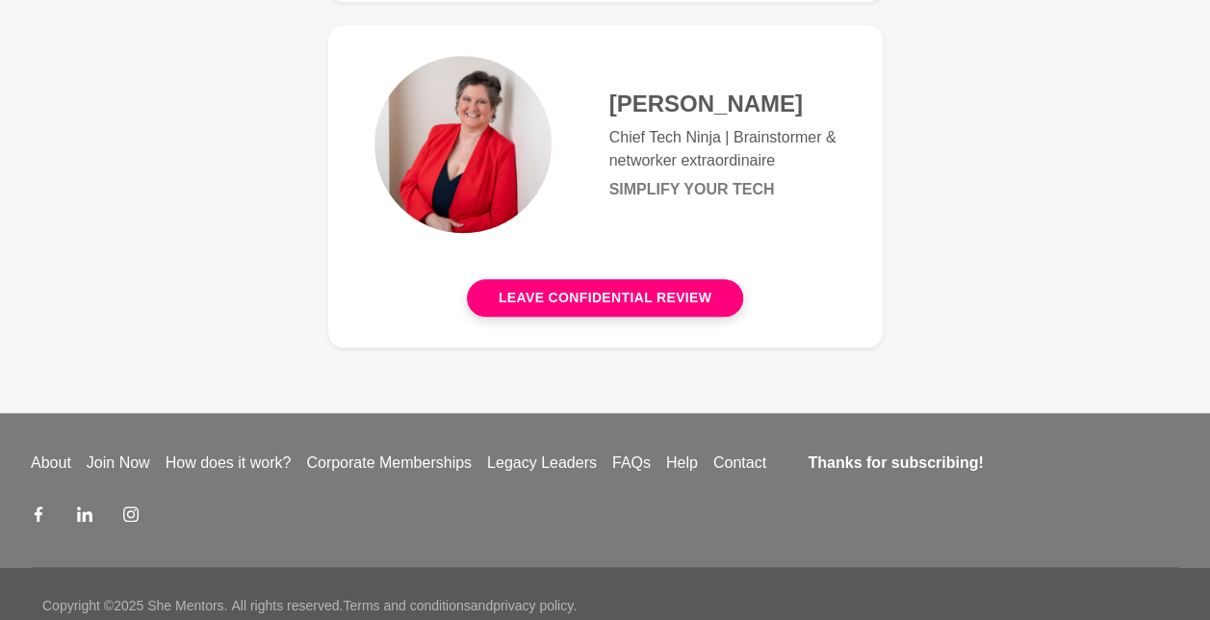
scroll to position [643, 0]
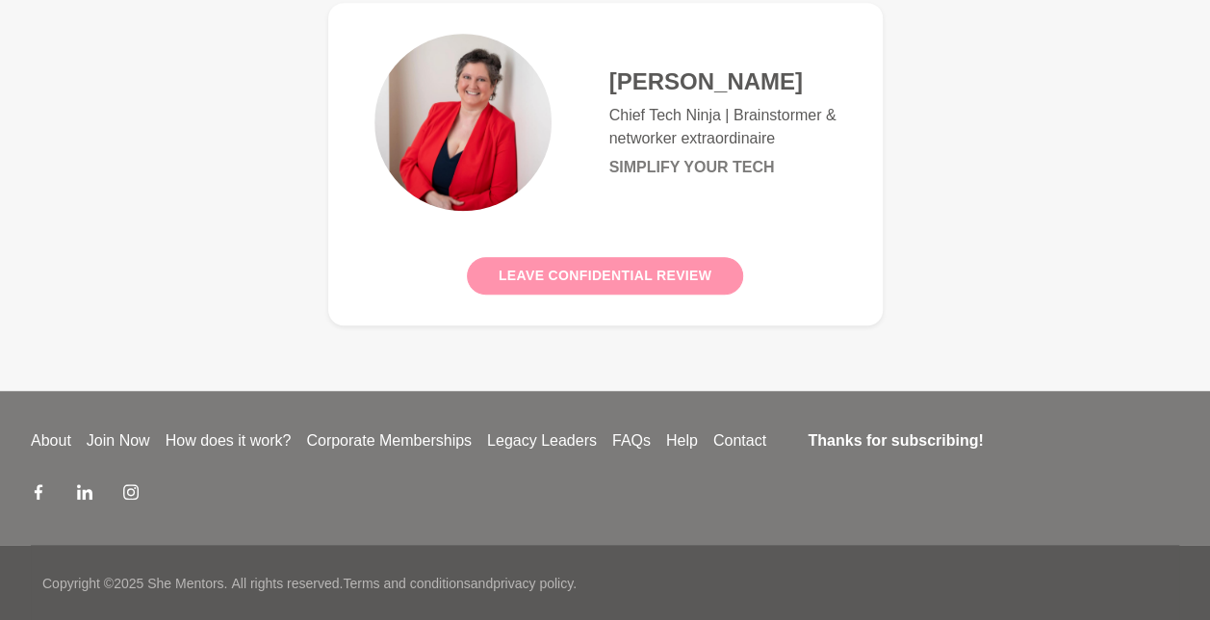
click at [620, 263] on button "Leave confidential review" at bounding box center [605, 276] width 276 height 38
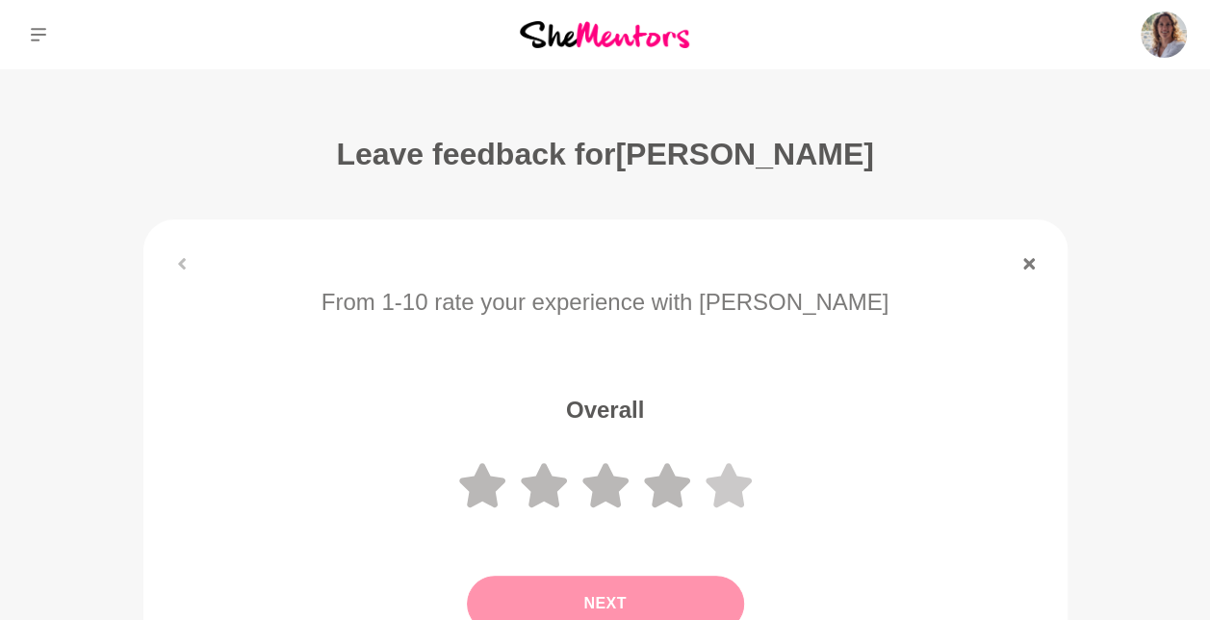
click at [735, 483] on icon at bounding box center [728, 485] width 46 height 44
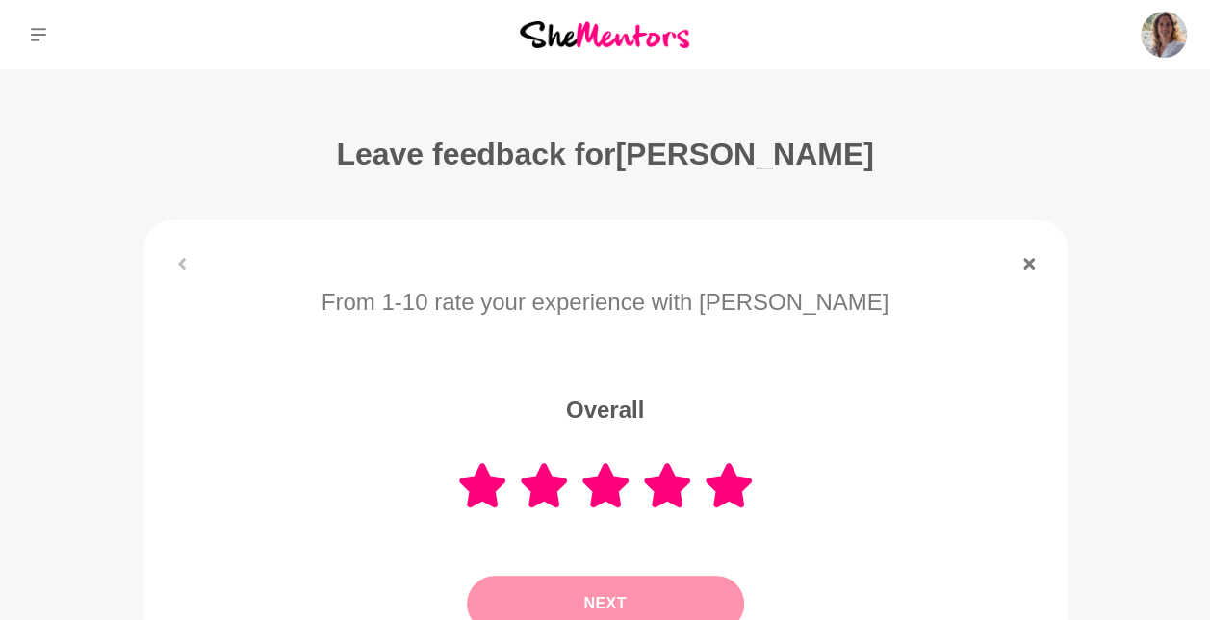
click at [650, 604] on button "Next" at bounding box center [605, 603] width 277 height 56
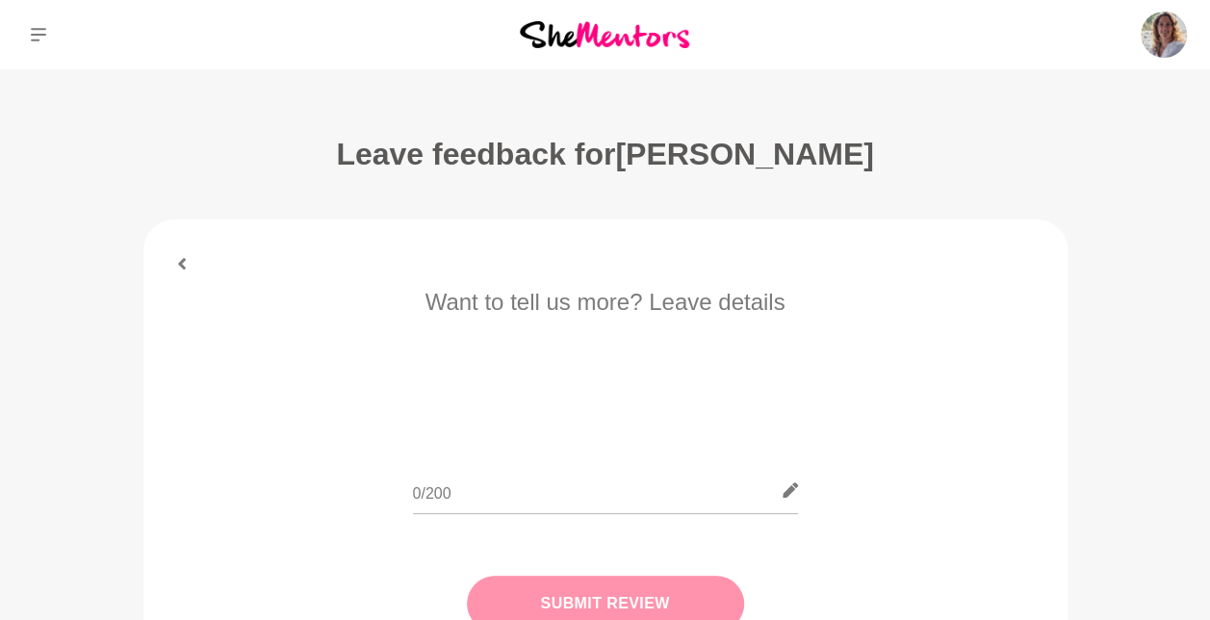
click at [657, 597] on button "Submit Review" at bounding box center [605, 603] width 277 height 56
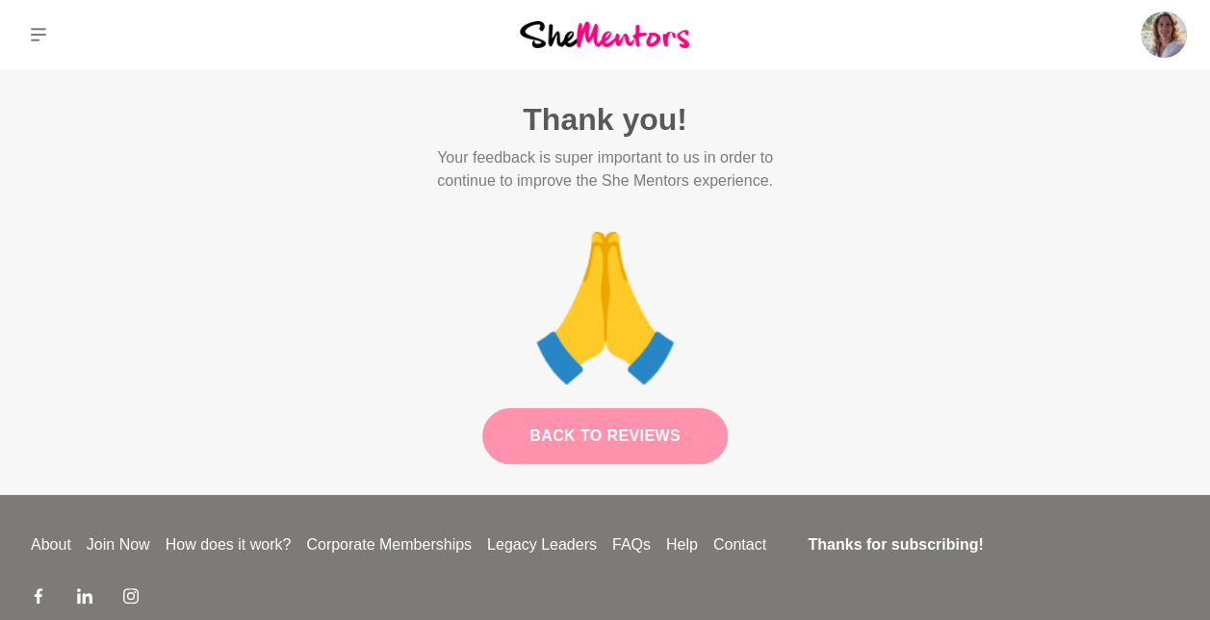
click at [667, 445] on link "Back to Reviews" at bounding box center [604, 436] width 245 height 56
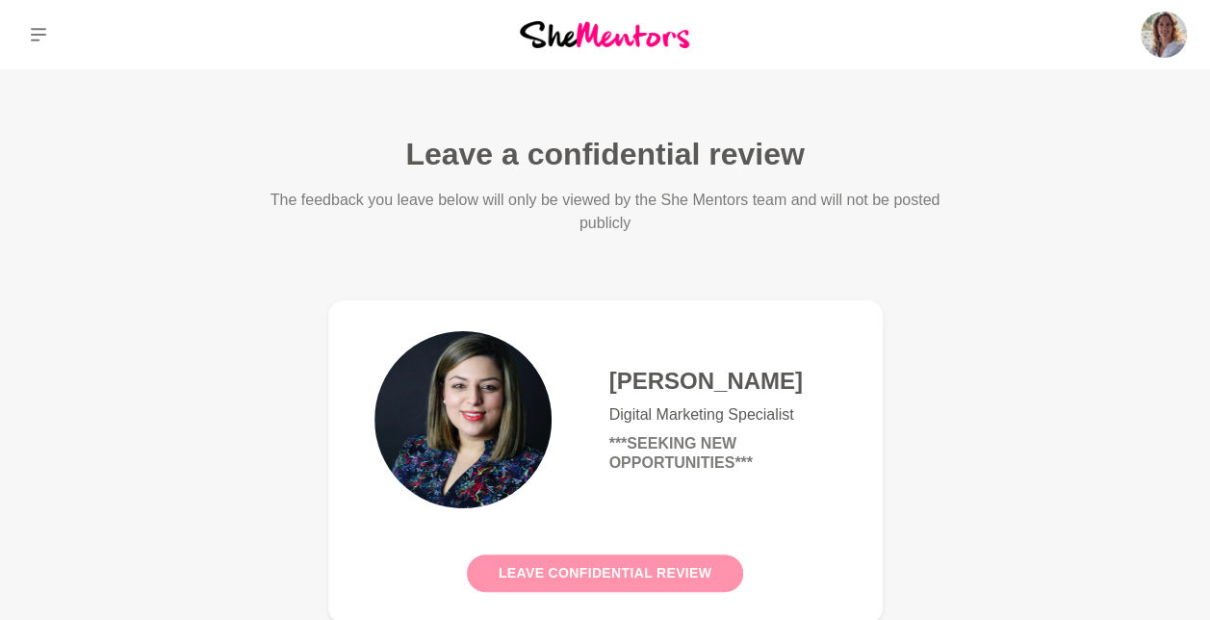
click at [617, 566] on button "Leave confidential review" at bounding box center [605, 573] width 276 height 38
